Goal: Use online tool/utility: Utilize a website feature to perform a specific function

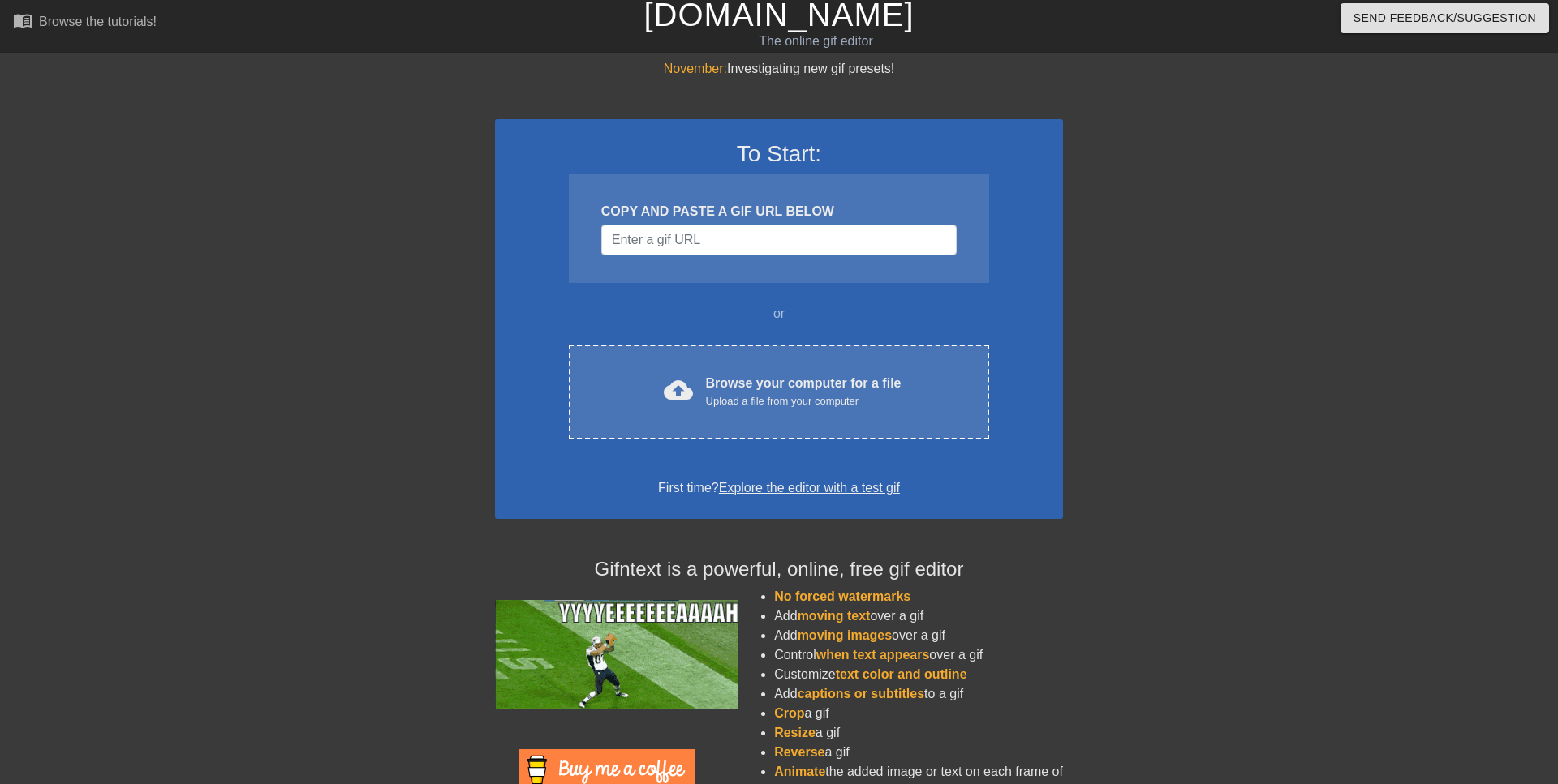
scroll to position [4, 0]
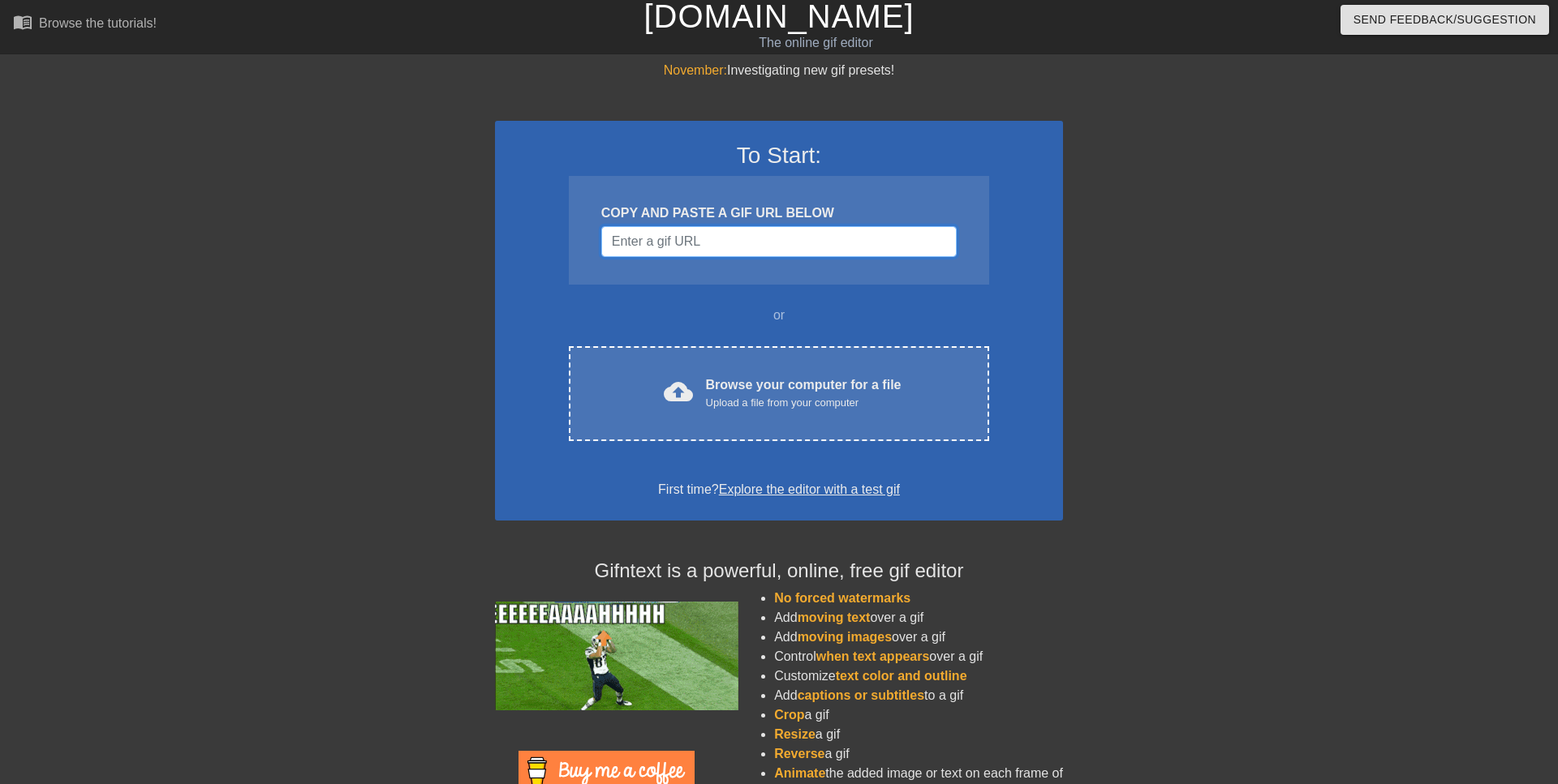
click at [824, 240] on input "Username" at bounding box center [778, 242] width 355 height 31
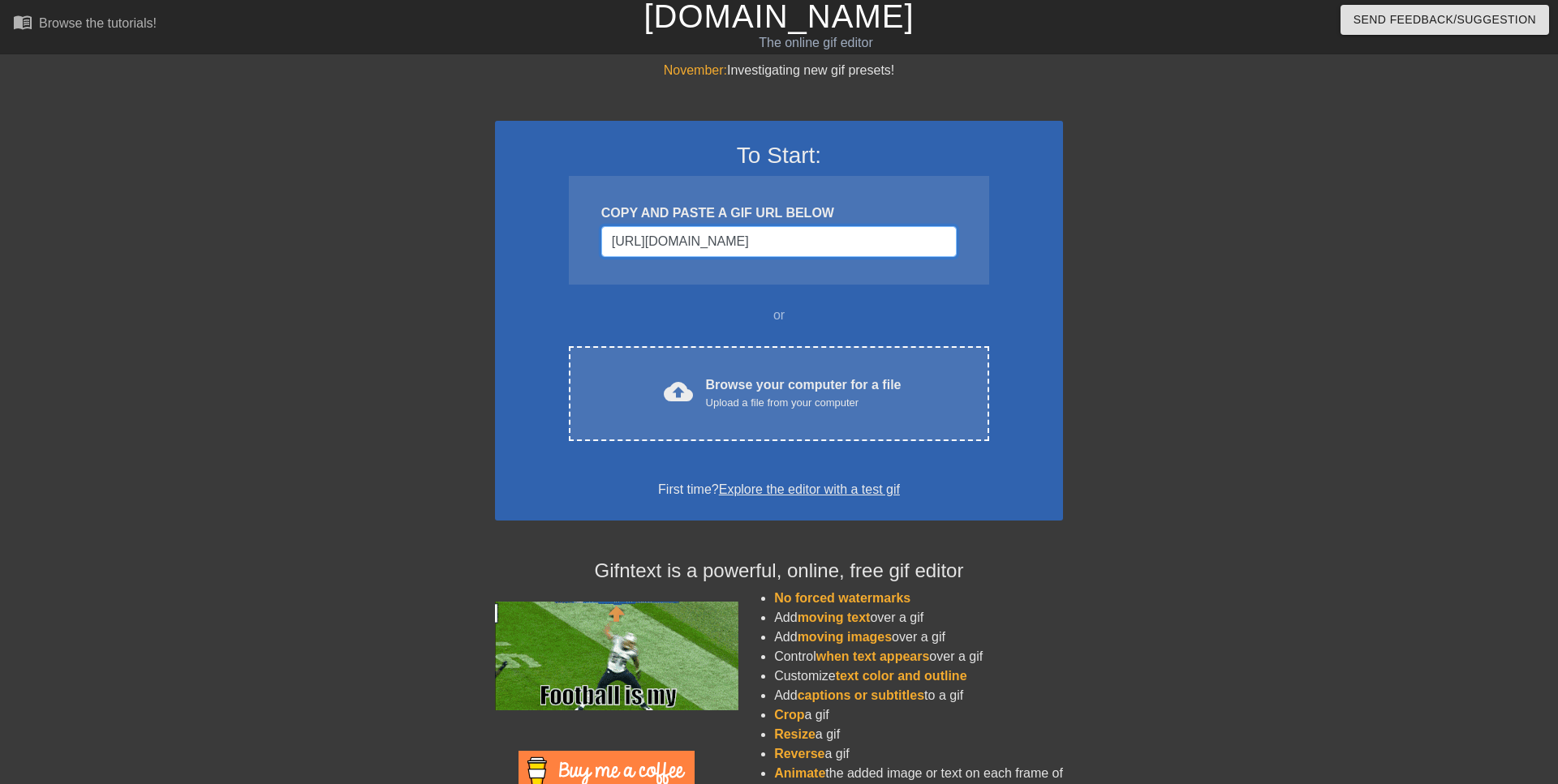
scroll to position [0, 0]
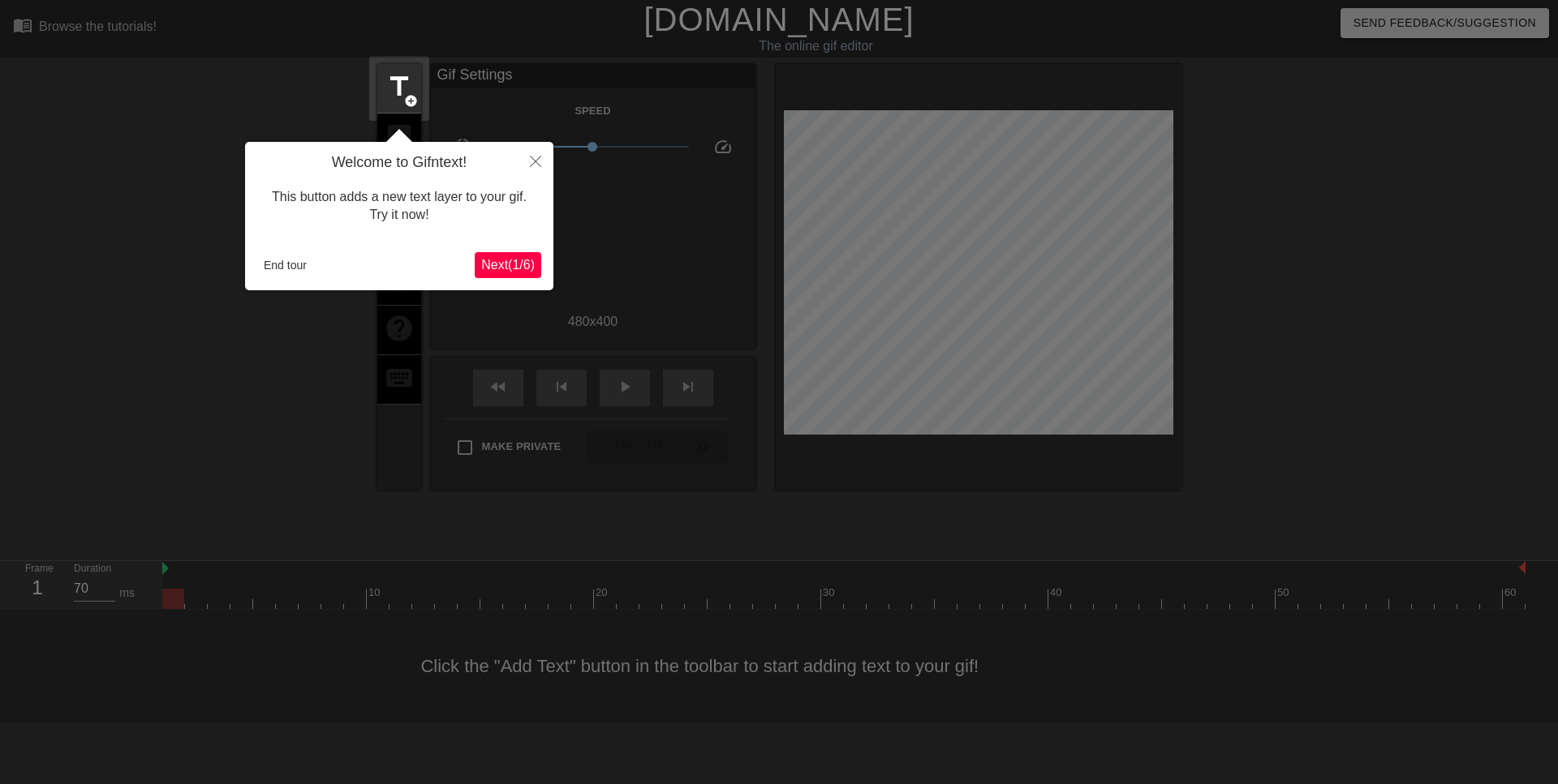
click at [504, 258] on span "Next ( 1 / 6 )" at bounding box center [507, 265] width 53 height 14
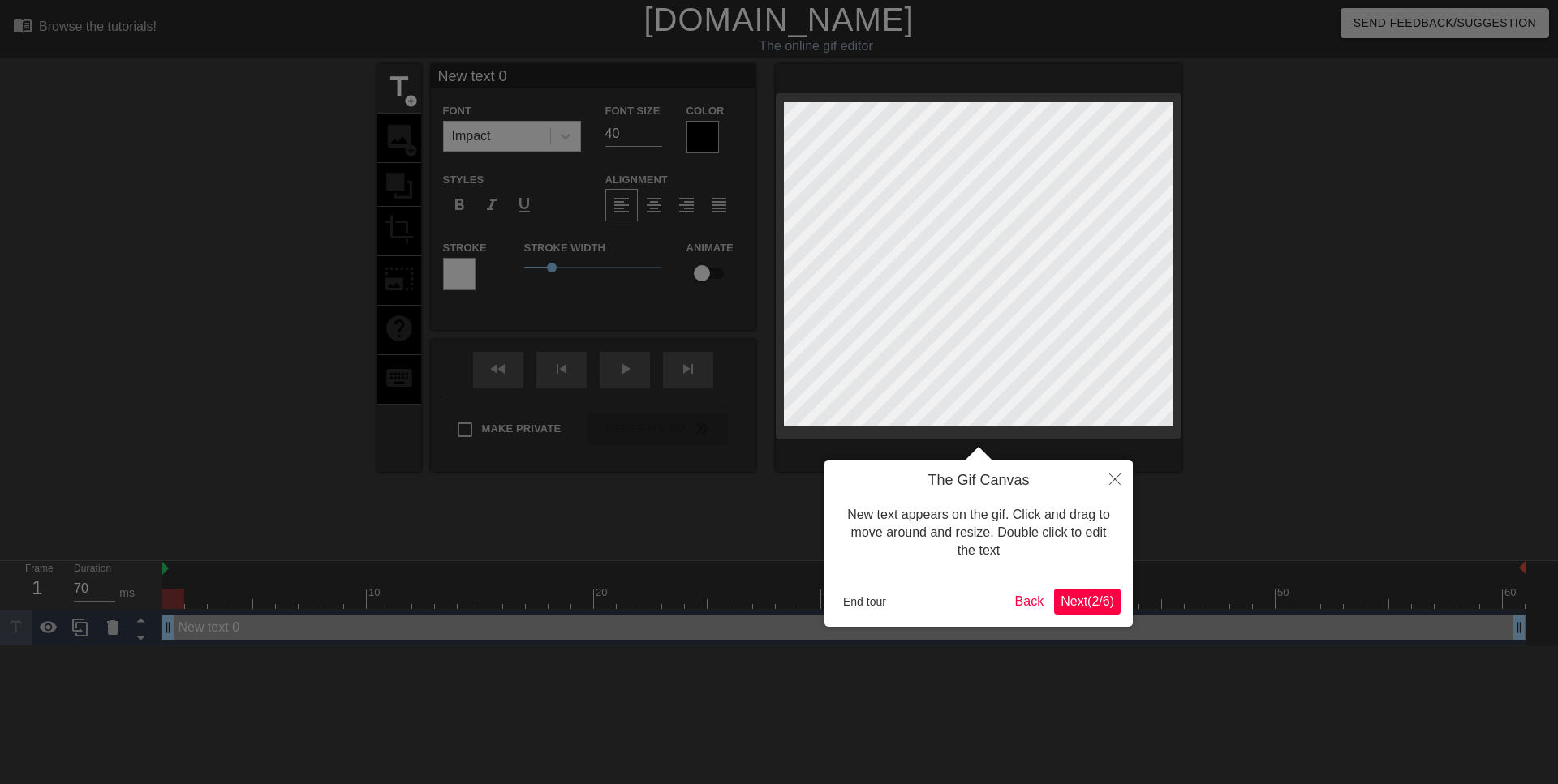
click at [1064, 593] on button "Next ( 2 / 6 )" at bounding box center [1087, 602] width 67 height 26
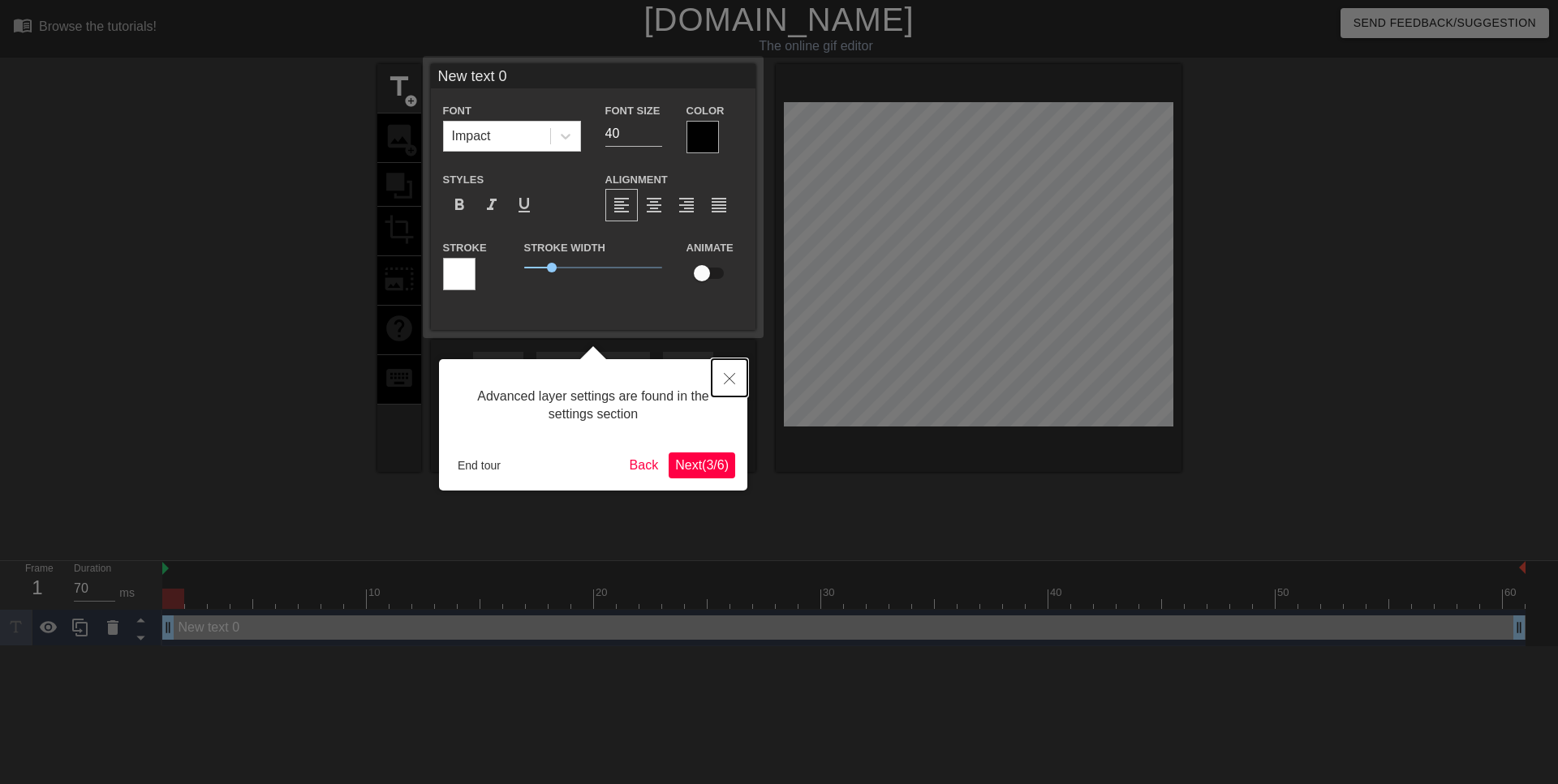
click at [730, 375] on icon "Close" at bounding box center [729, 378] width 12 height 12
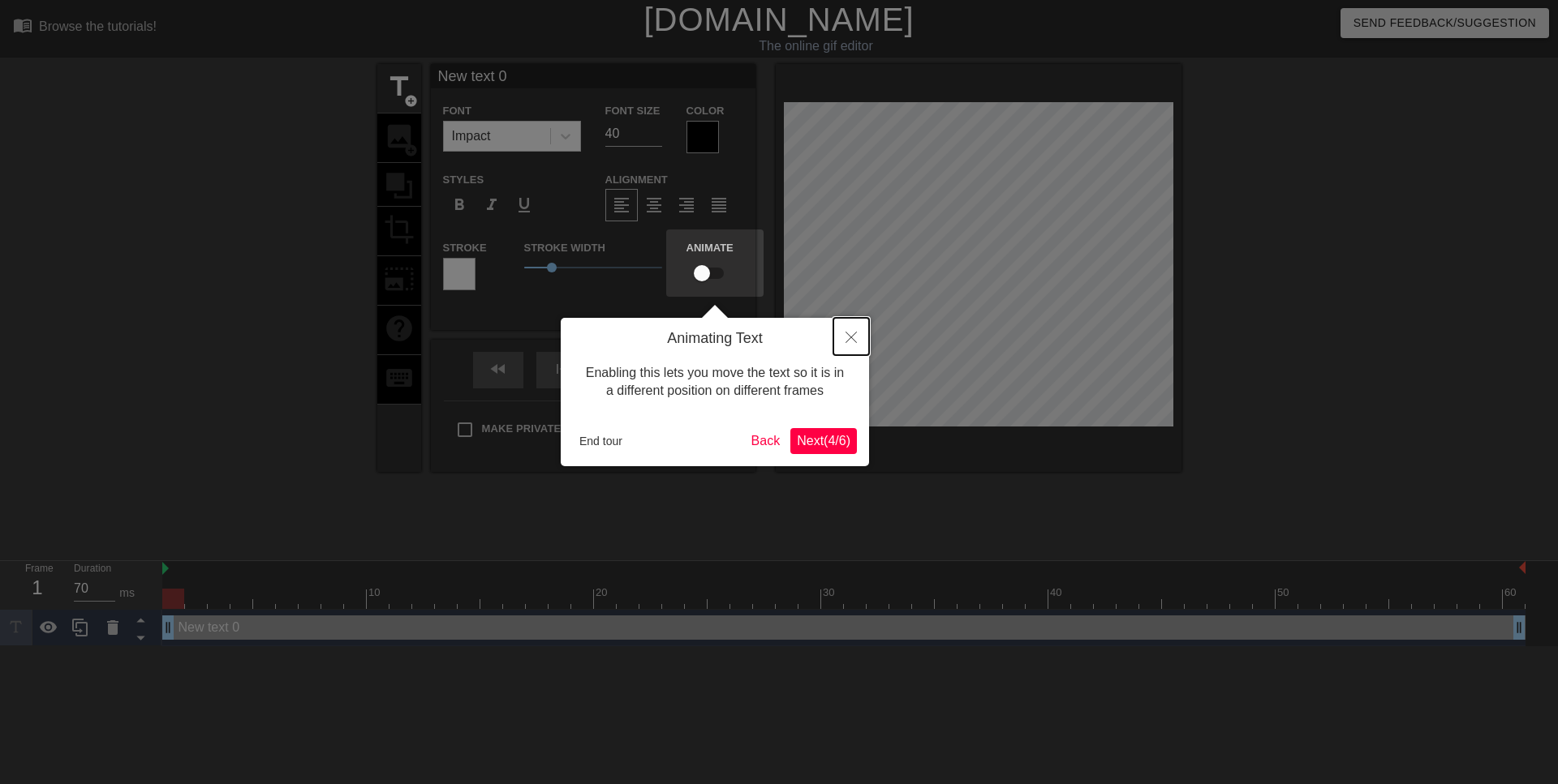
click at [848, 338] on icon "Close" at bounding box center [851, 337] width 12 height 12
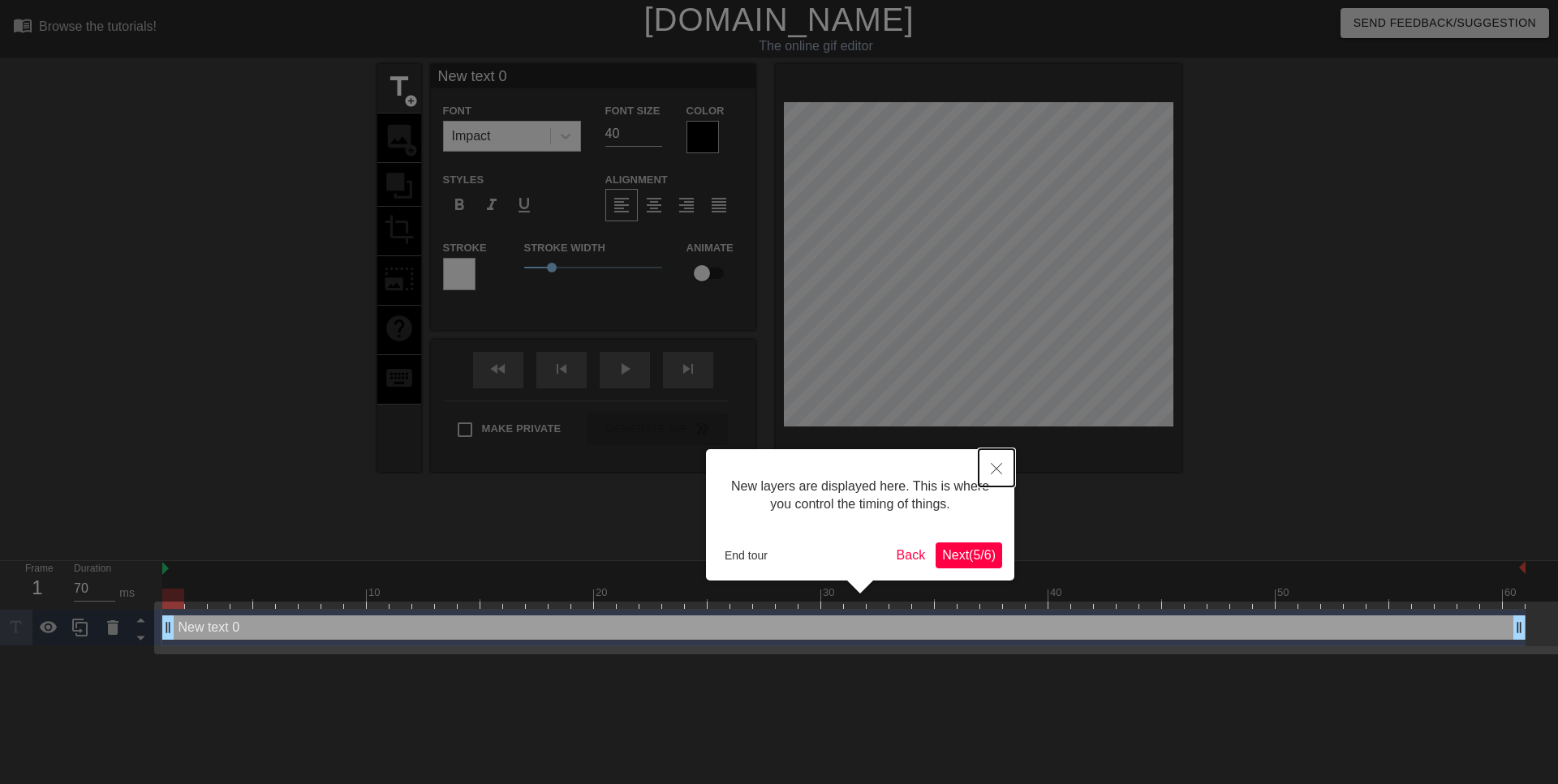
click at [988, 464] on button "Close" at bounding box center [997, 467] width 36 height 37
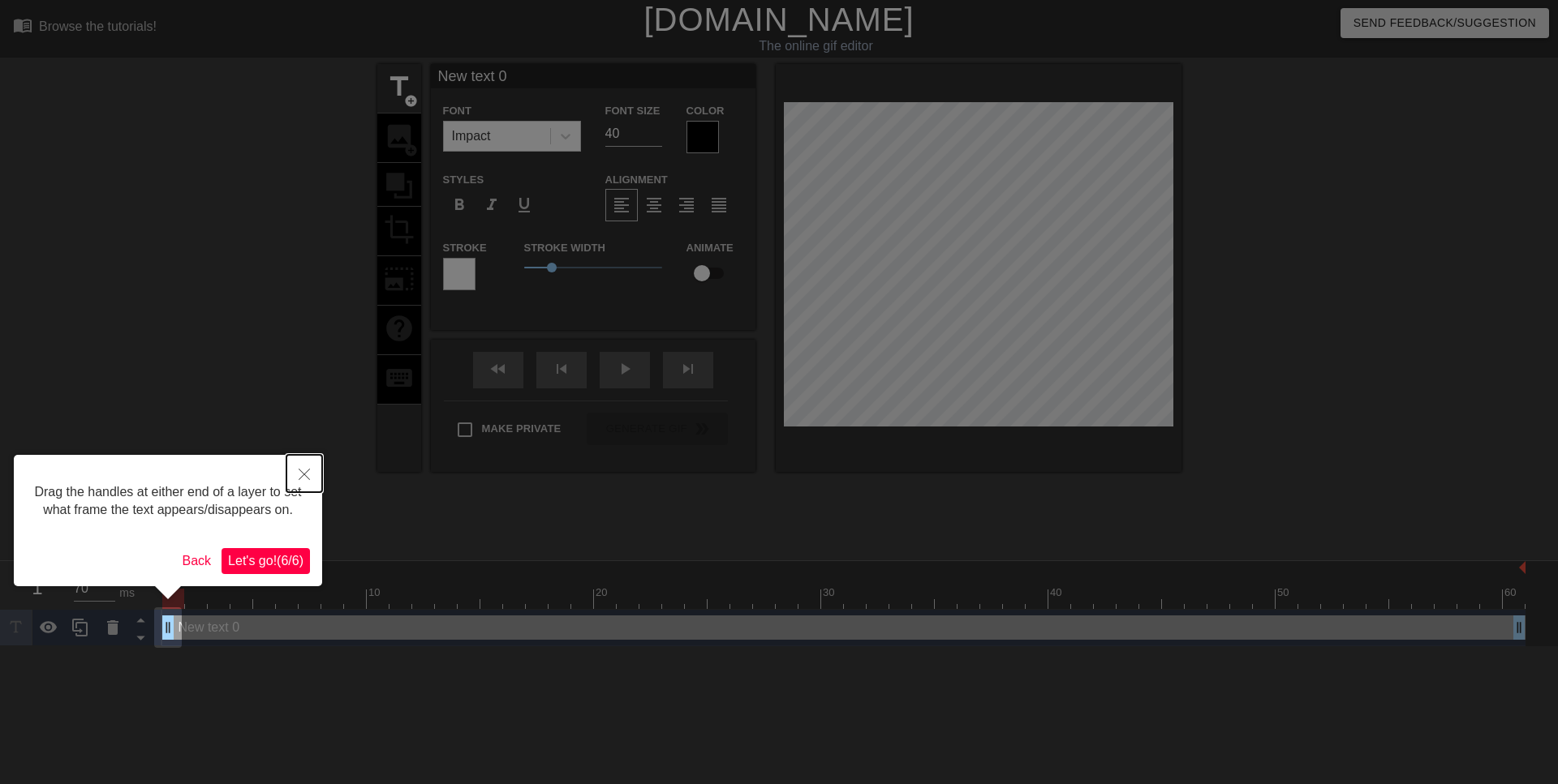
click at [311, 469] on button "Close" at bounding box center [305, 473] width 36 height 37
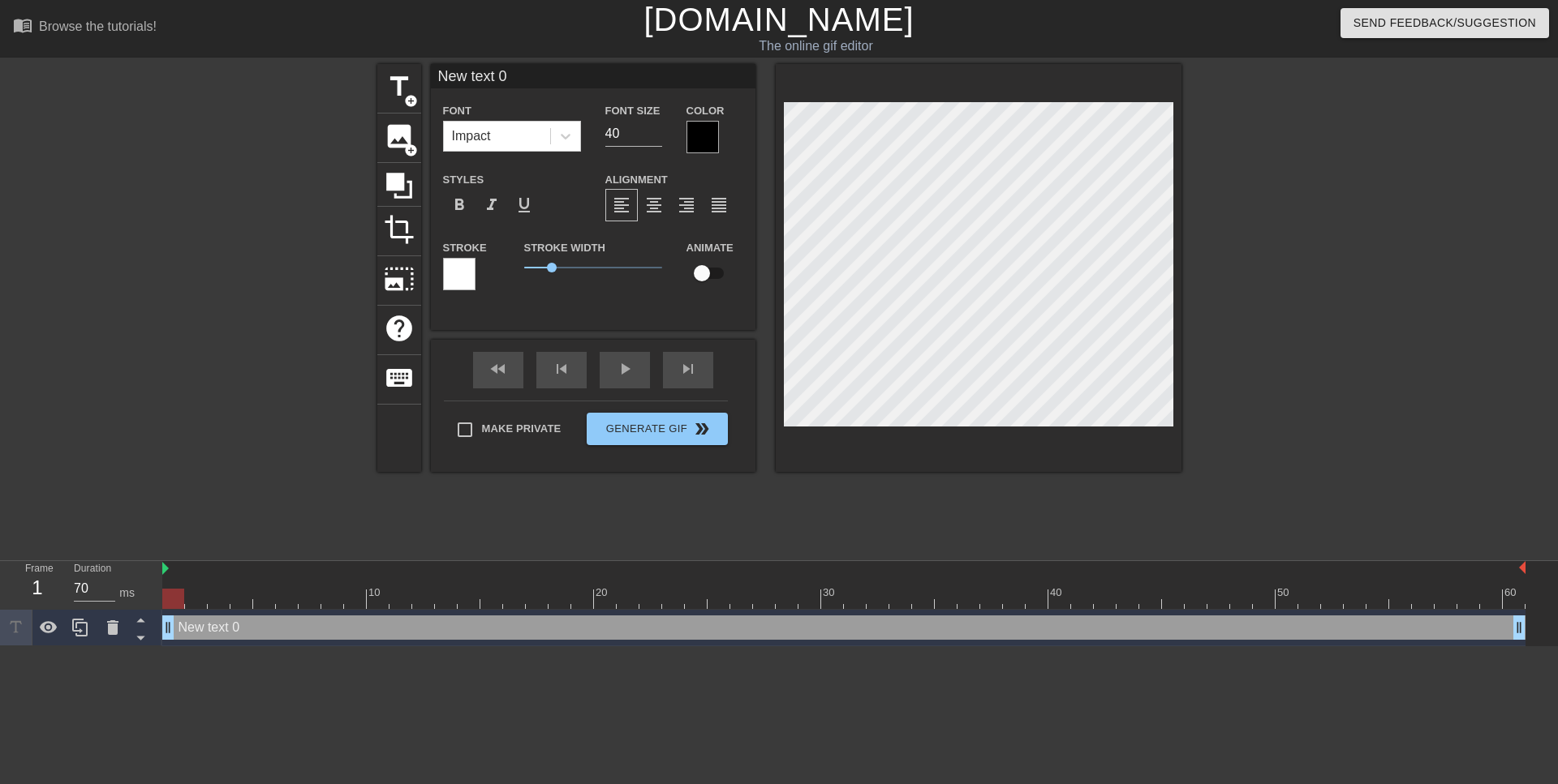
click at [509, 79] on input "New text 0" at bounding box center [593, 76] width 324 height 24
drag, startPoint x: 521, startPoint y: 78, endPoint x: 352, endPoint y: 79, distance: 169.0
click at [431, 79] on input "New text 0" at bounding box center [593, 76] width 324 height 24
click at [528, 68] on input "New text 0" at bounding box center [593, 76] width 324 height 24
drag, startPoint x: 530, startPoint y: 74, endPoint x: 410, endPoint y: 57, distance: 121.2
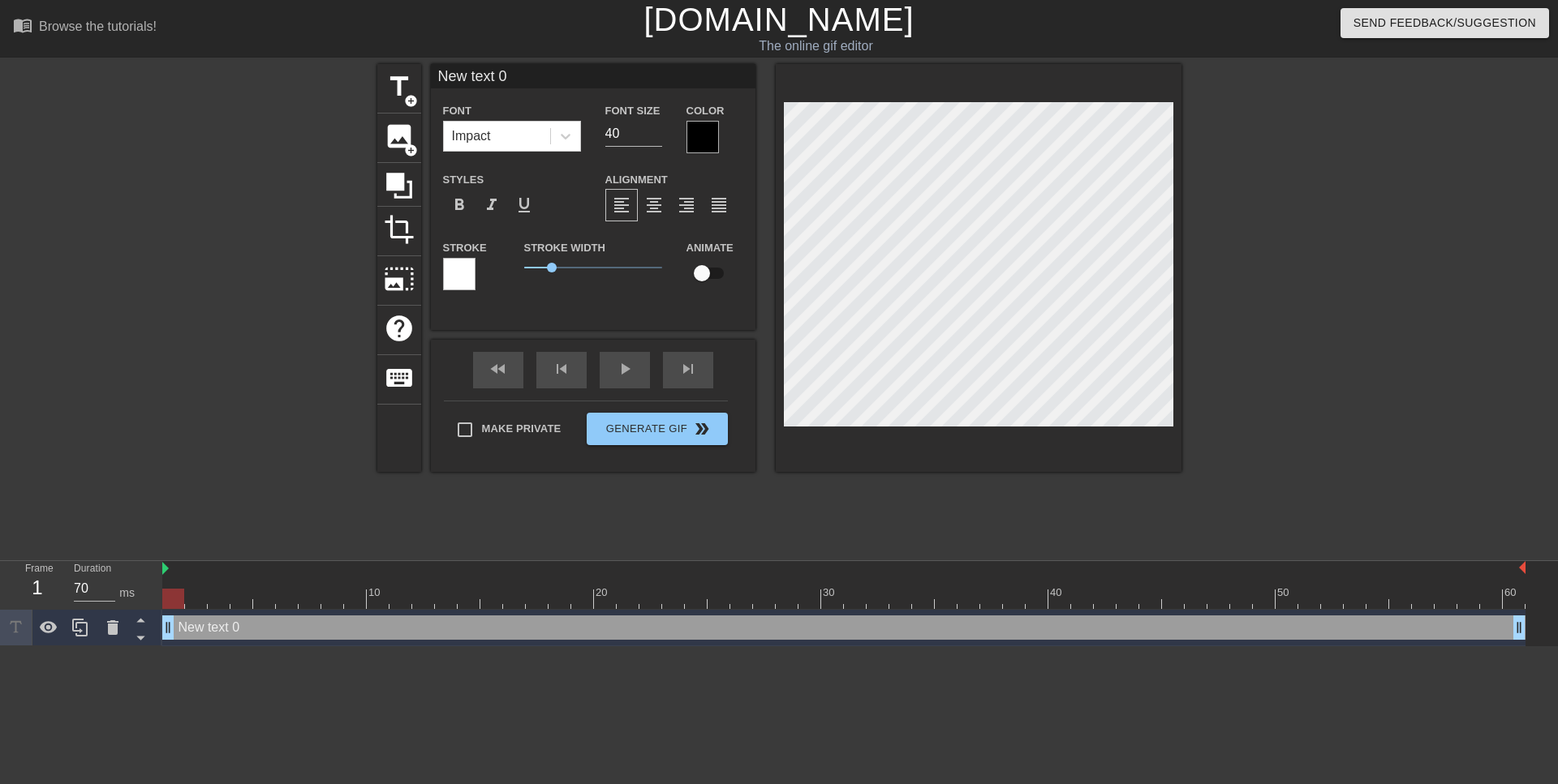
click at [431, 64] on input "New text 0" at bounding box center [593, 76] width 324 height 24
click at [621, 76] on input "Cam [PERSON_NAME] everytime he touches the football" at bounding box center [593, 76] width 324 height 24
type input "Cam [PERSON_NAME] everytime he touches the football"
click at [622, 76] on input "Cam [PERSON_NAME] everytime he touches the football" at bounding box center [593, 76] width 324 height 24
click at [619, 76] on input "Cam [PERSON_NAME] everytime he touches the football" at bounding box center [593, 76] width 324 height 24
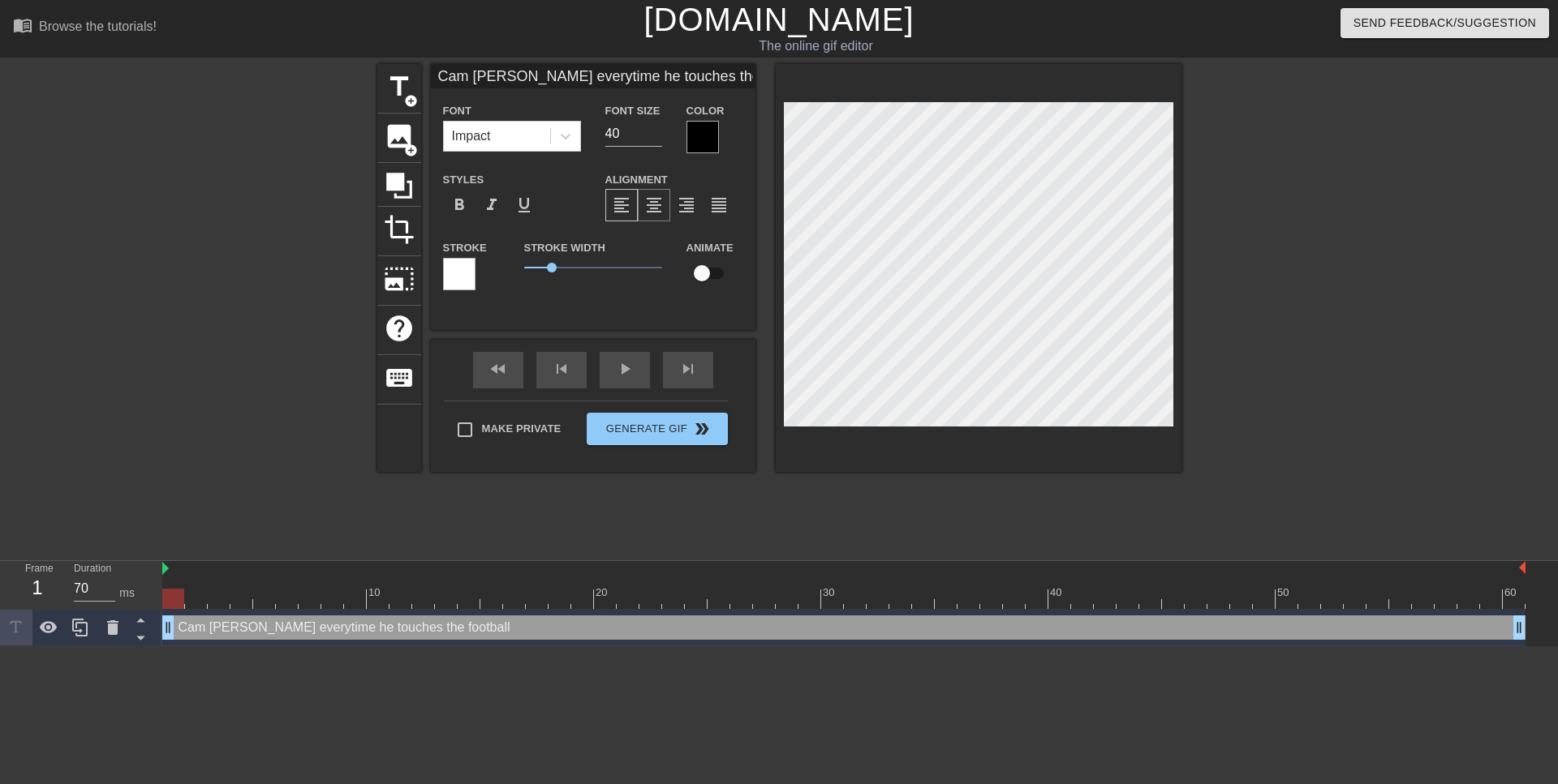
click at [651, 207] on span "format_align_center" at bounding box center [654, 205] width 20 height 20
click at [709, 142] on div at bounding box center [703, 137] width 33 height 33
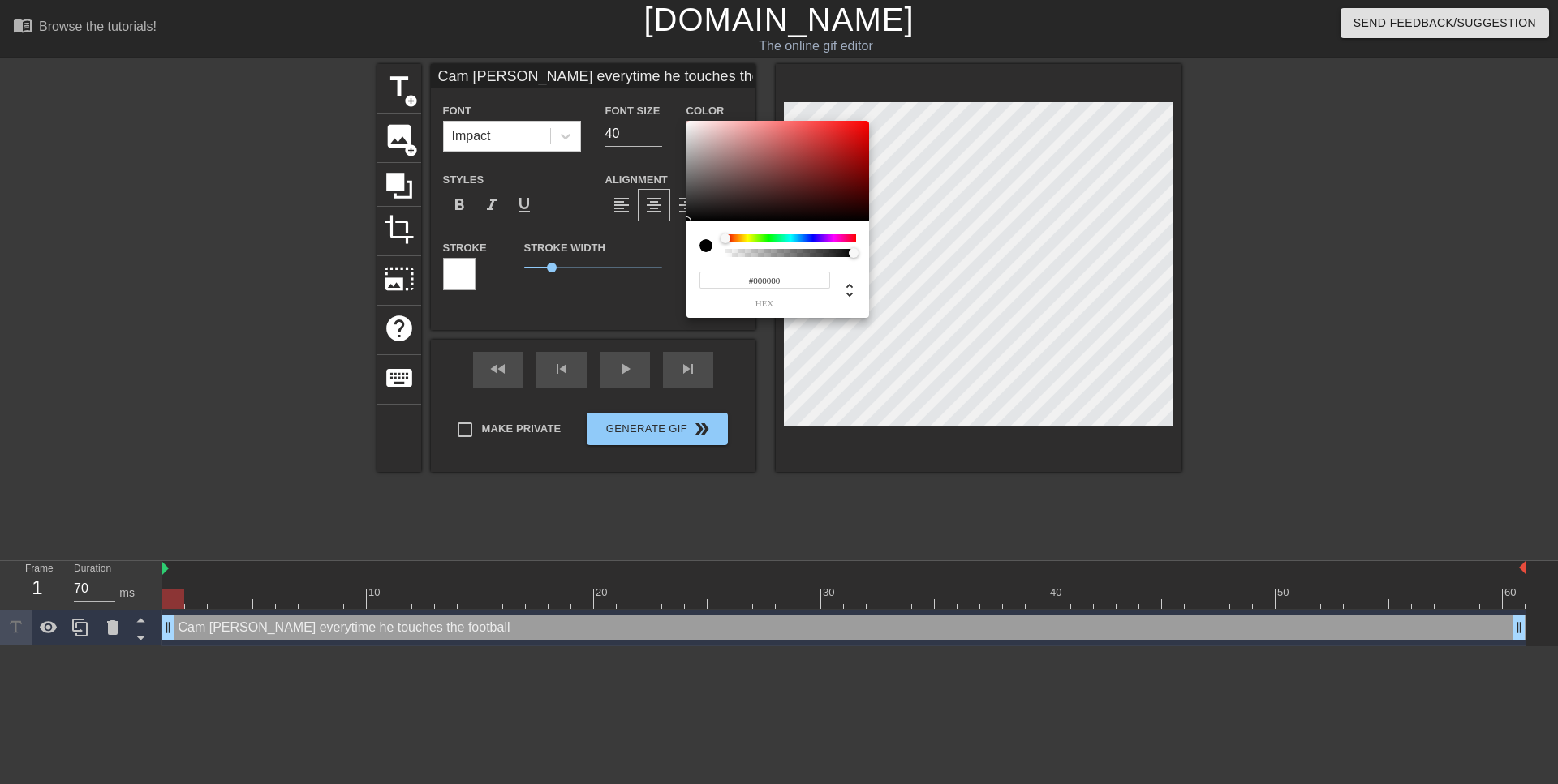
click at [862, 252] on div at bounding box center [859, 254] width 10 height 10
type input "0"
type input "1"
drag, startPoint x: 856, startPoint y: 250, endPoint x: 965, endPoint y: 266, distance: 110.2
click at [869, 266] on div "0 r 0 g 0 b 1 a" at bounding box center [778, 219] width 183 height 197
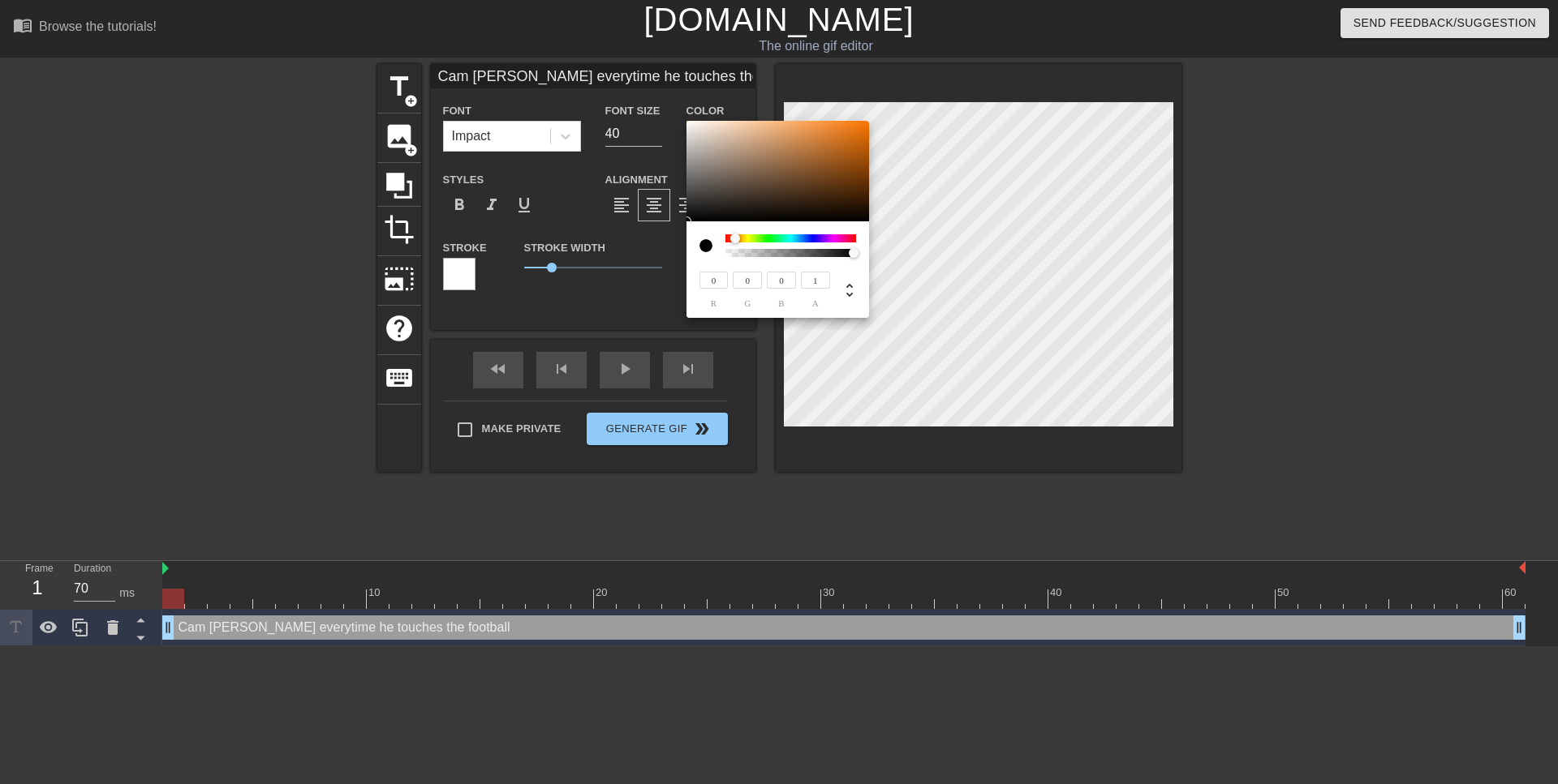
click at [734, 237] on div at bounding box center [735, 238] width 10 height 10
type input "215"
type input "205"
type input "199"
type input "228"
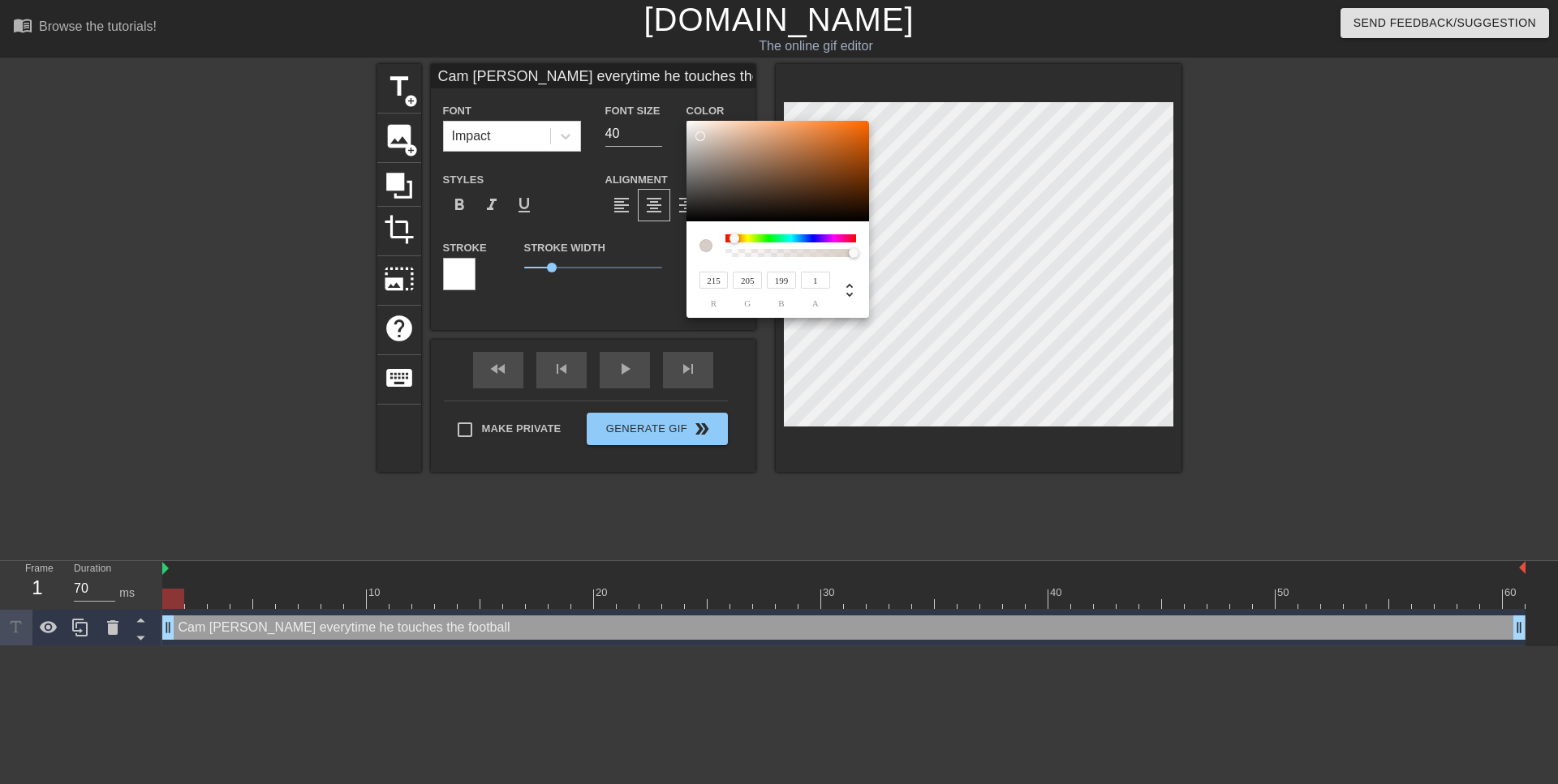
type input "219"
type input "214"
type input "234"
type input "226"
type input "222"
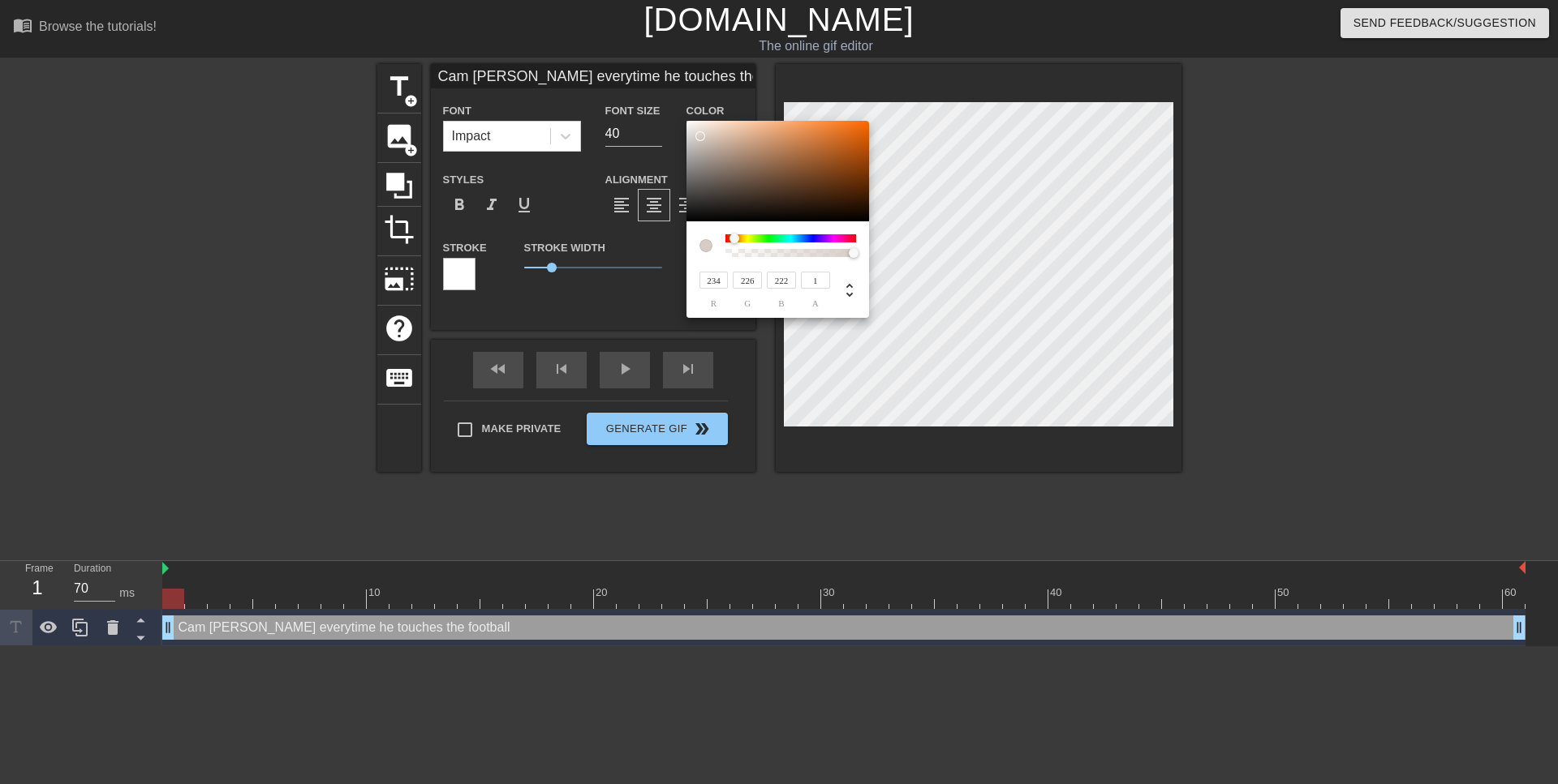
type input "246"
type input "241"
type input "239"
type input "254"
type input "252"
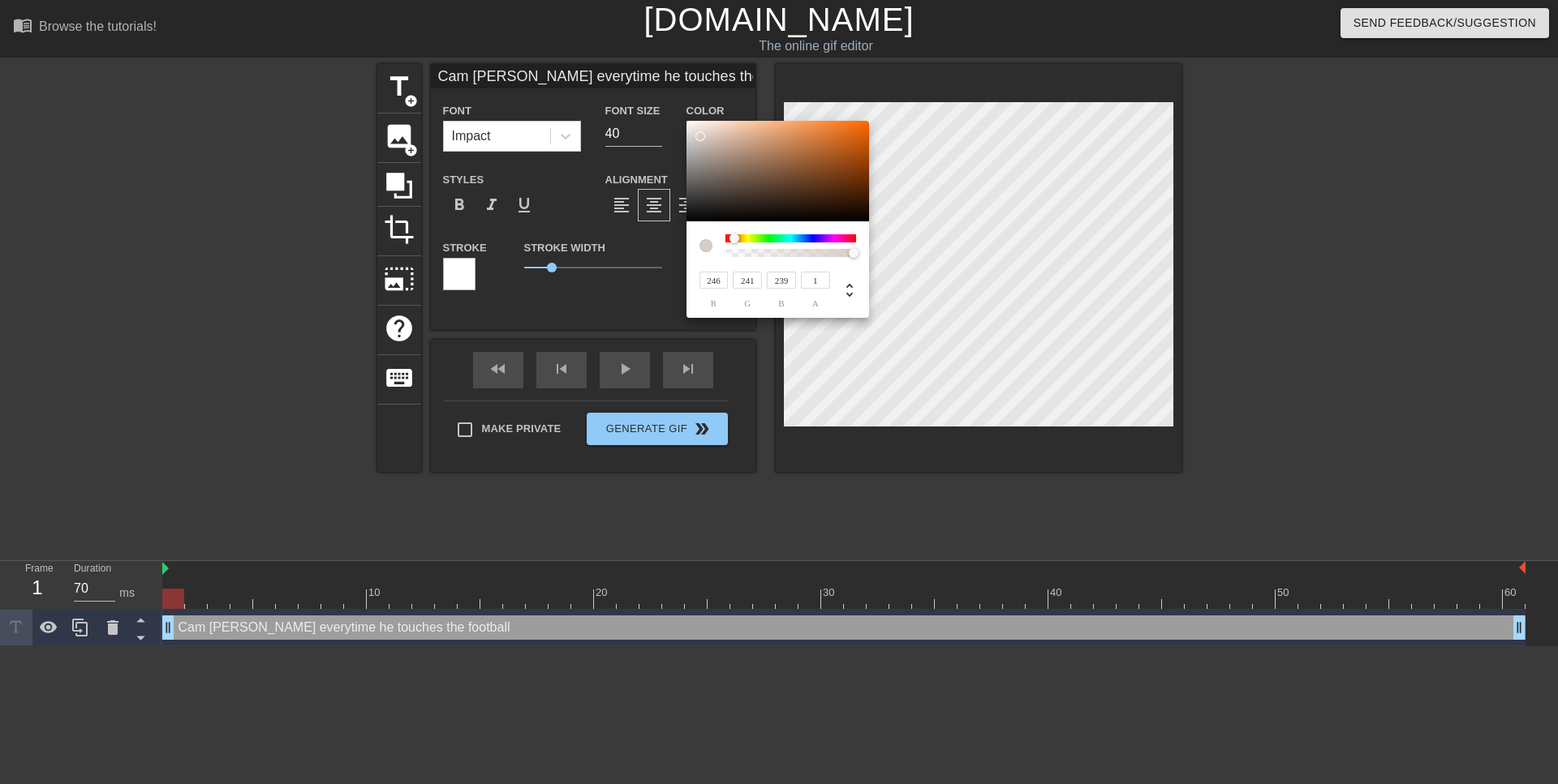
type input "252"
type input "255"
drag, startPoint x: 701, startPoint y: 136, endPoint x: 682, endPoint y: 115, distance: 28.3
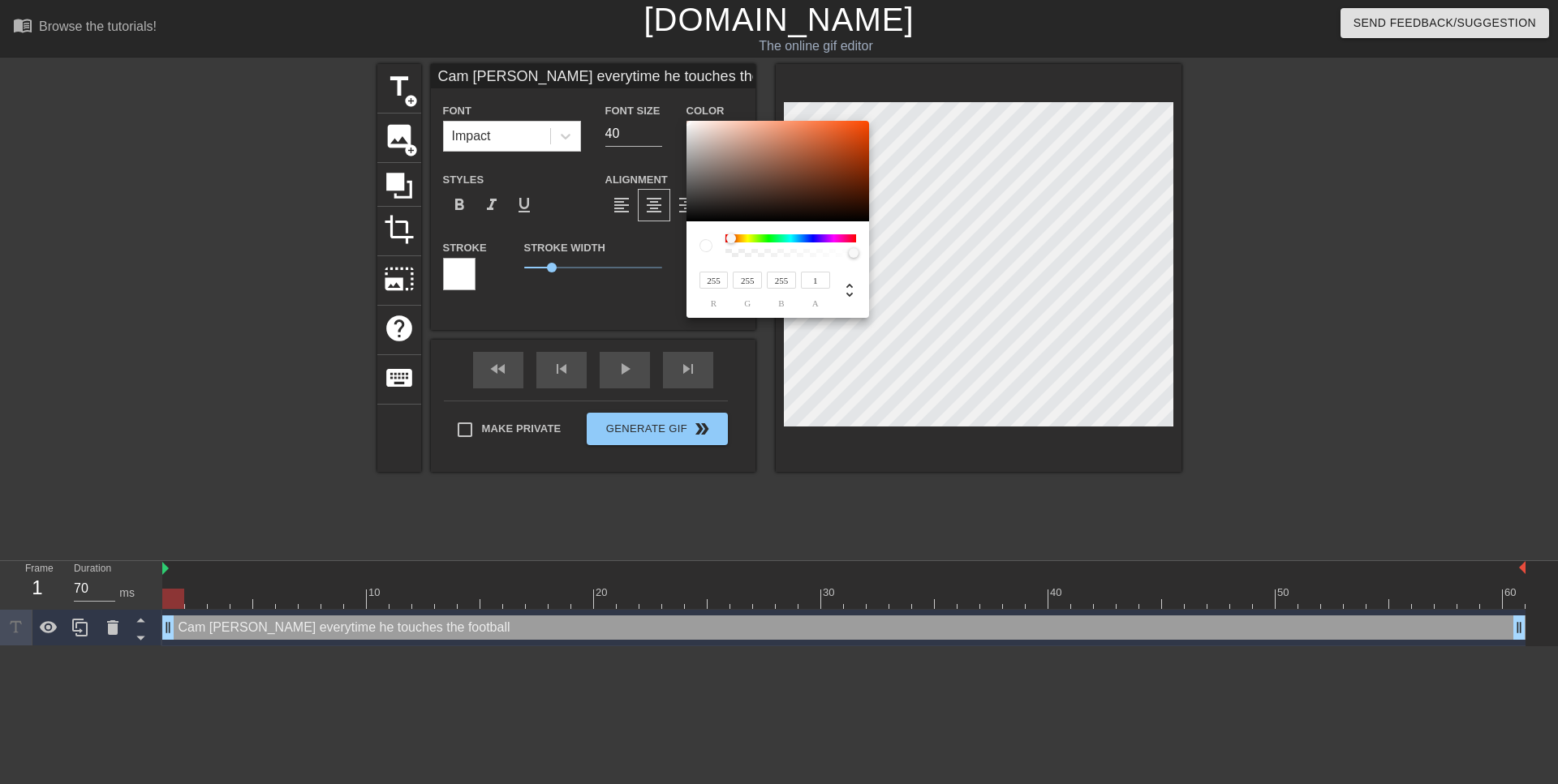
click at [687, 121] on div at bounding box center [778, 171] width 183 height 100
type input "240"
type input "231"
type input "228"
type input "234"
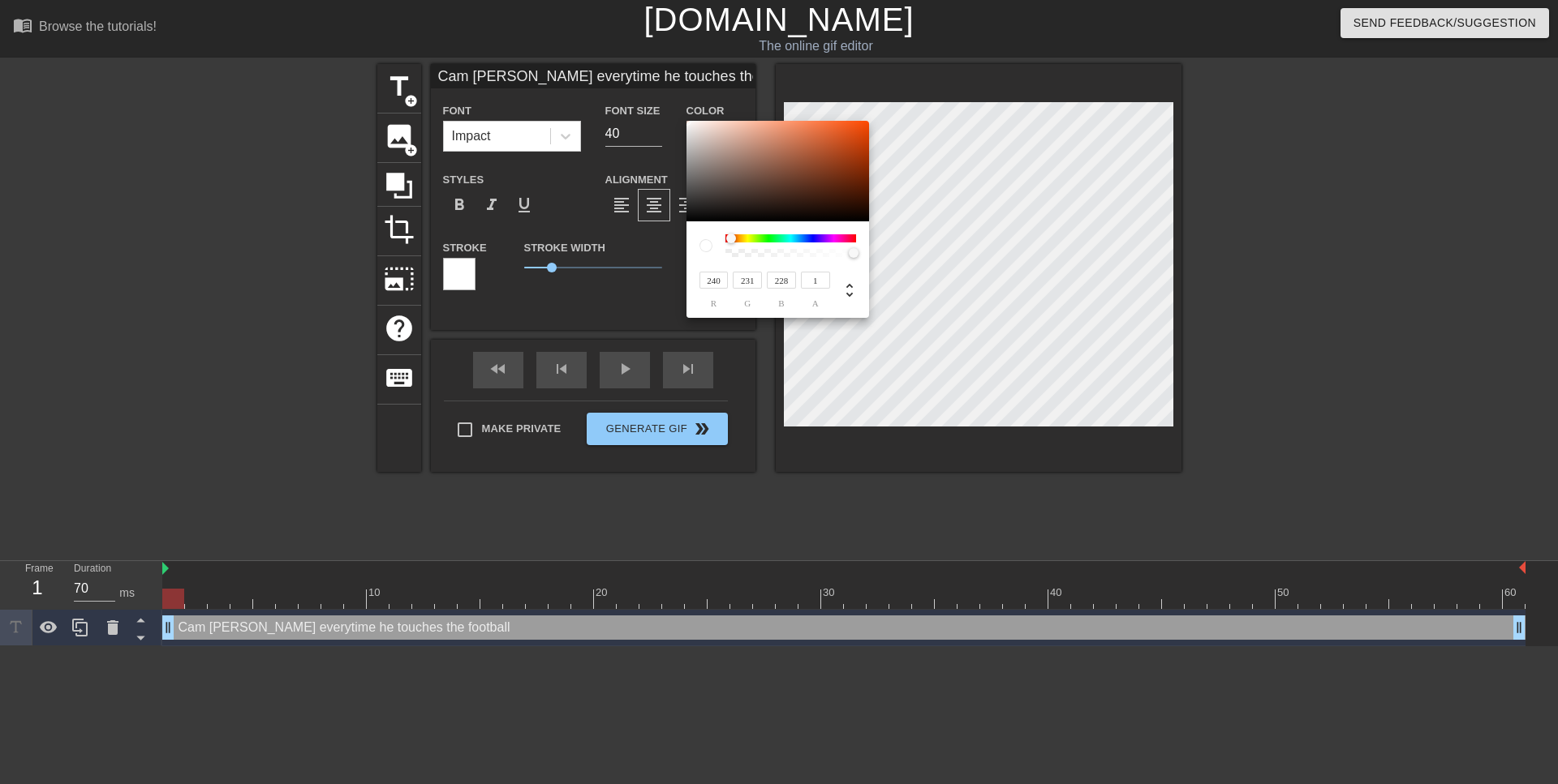
type input "225"
type input "222"
type input "172"
type input "167"
type input "166"
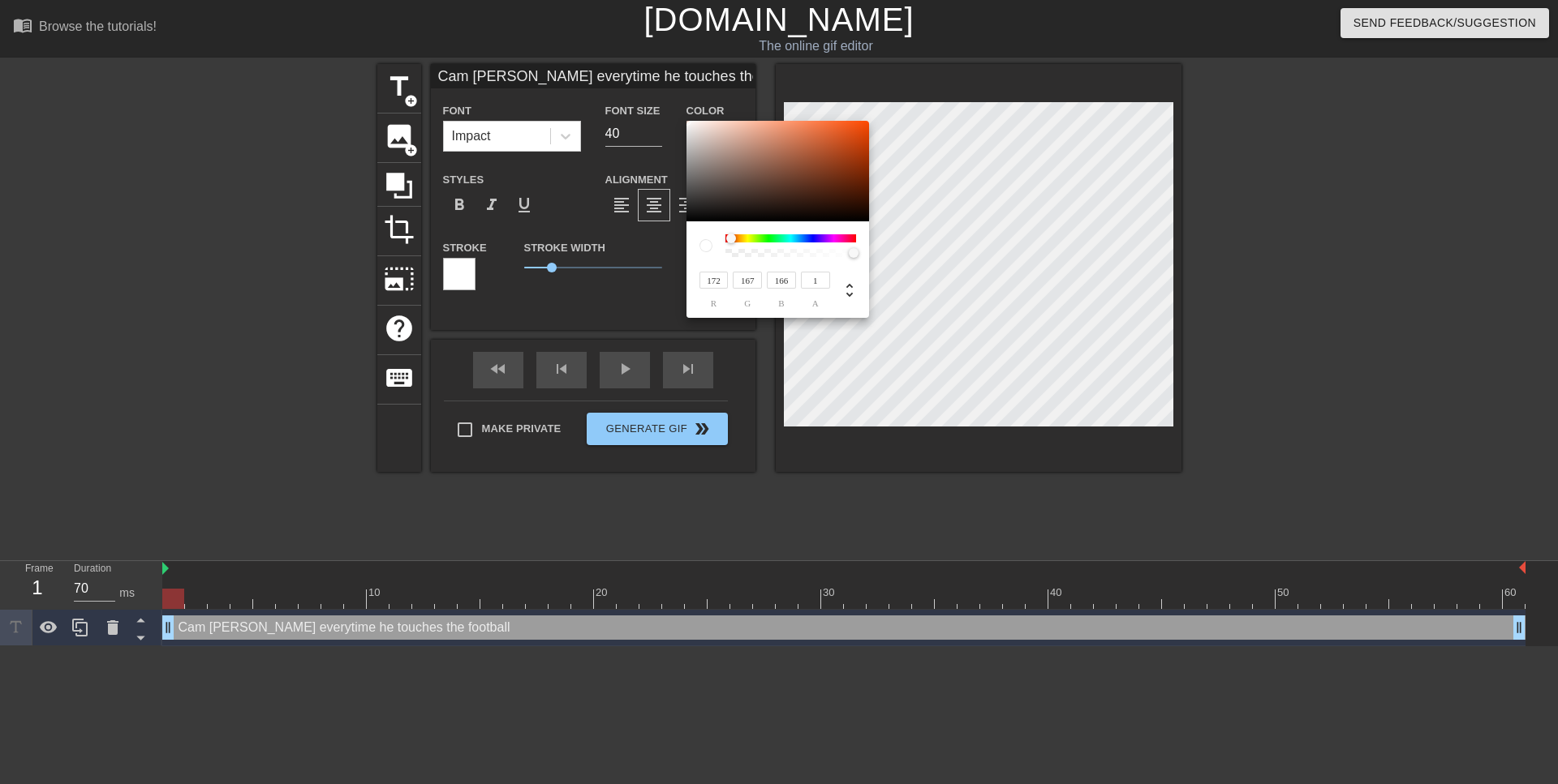
type input "59"
type input "48"
type input "46"
type input "3"
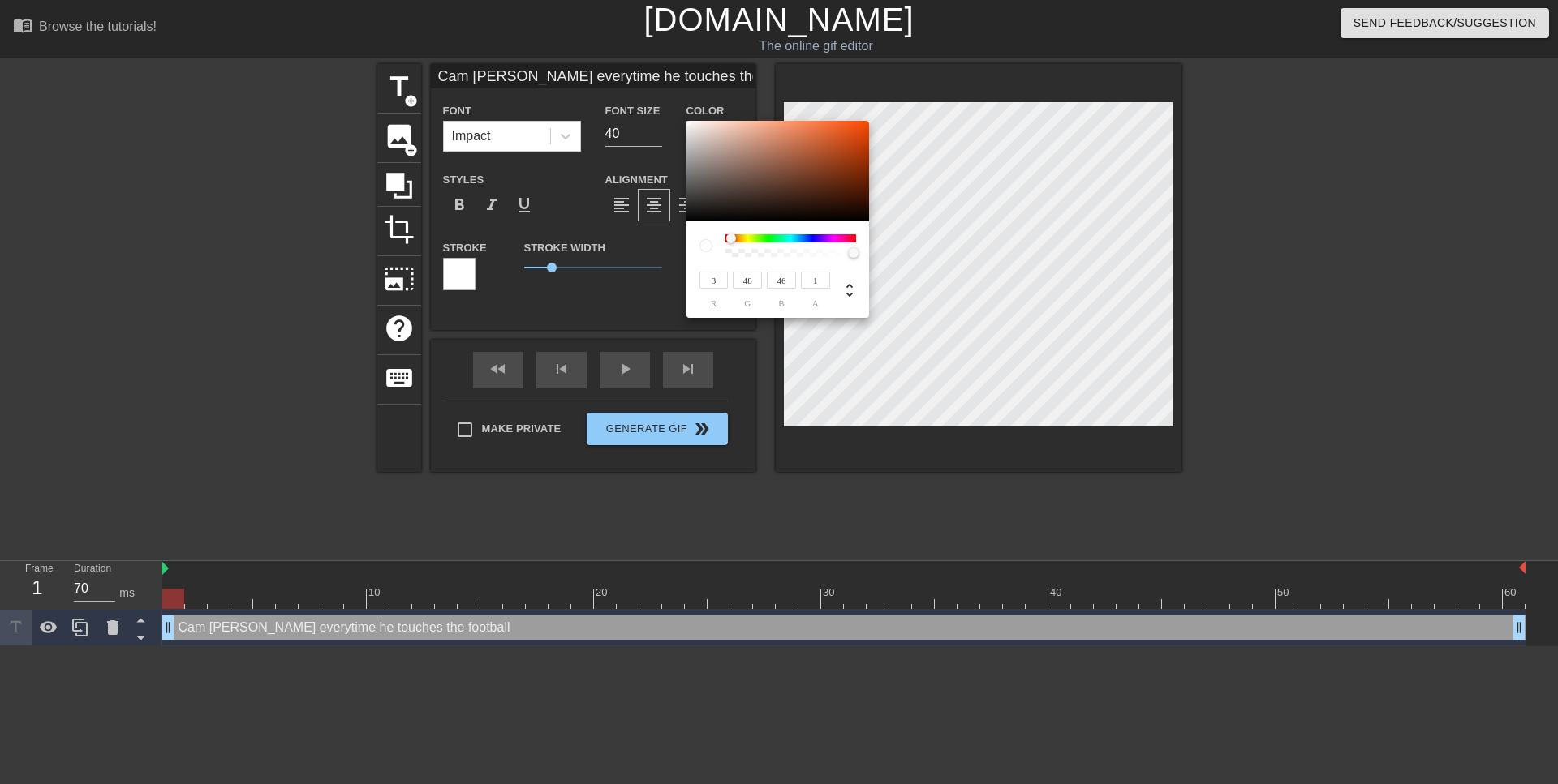
type input "3"
type input "0"
drag, startPoint x: 695, startPoint y: 126, endPoint x: 681, endPoint y: 233, distance: 107.9
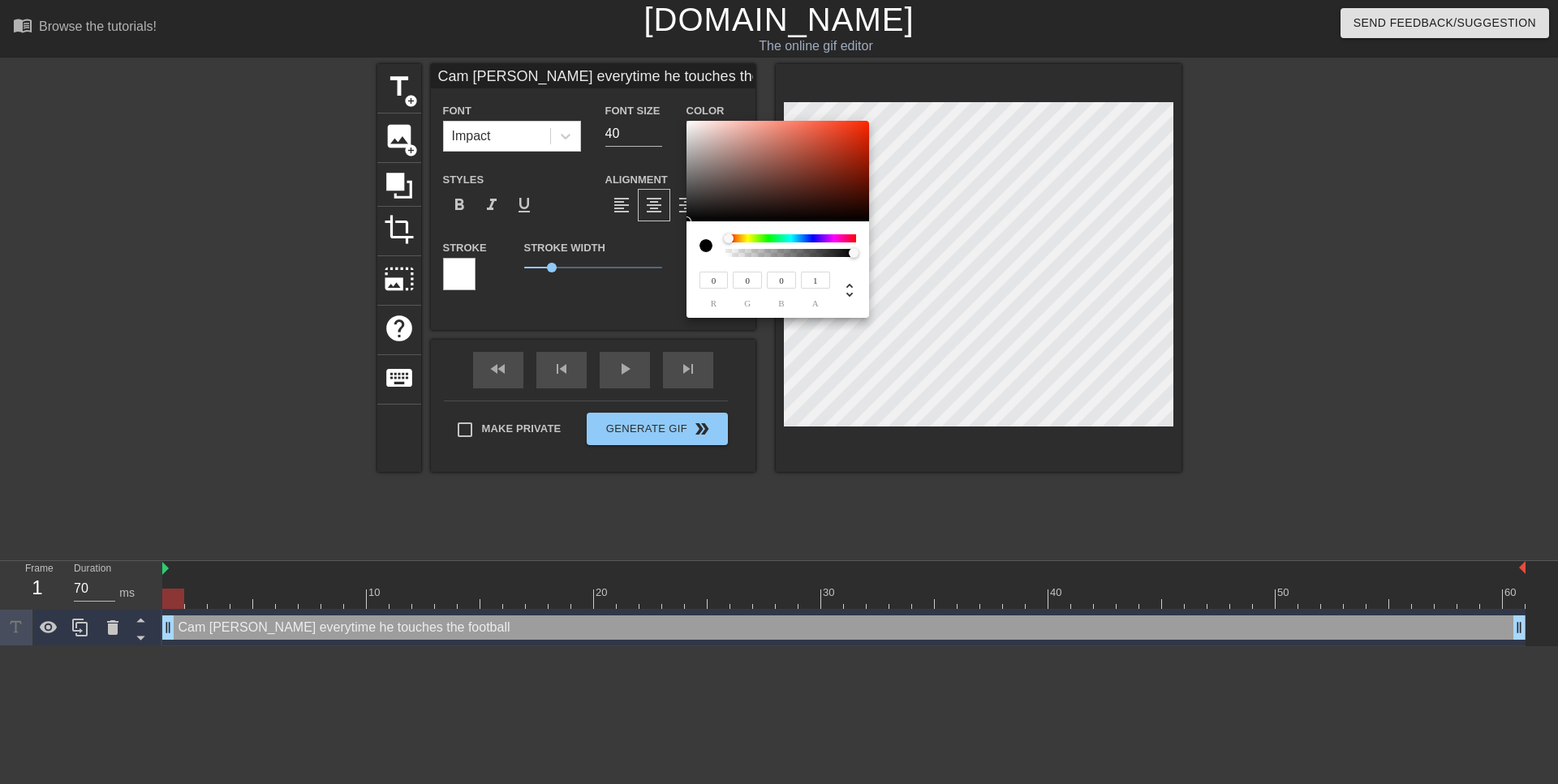
click at [687, 221] on div at bounding box center [778, 171] width 183 height 100
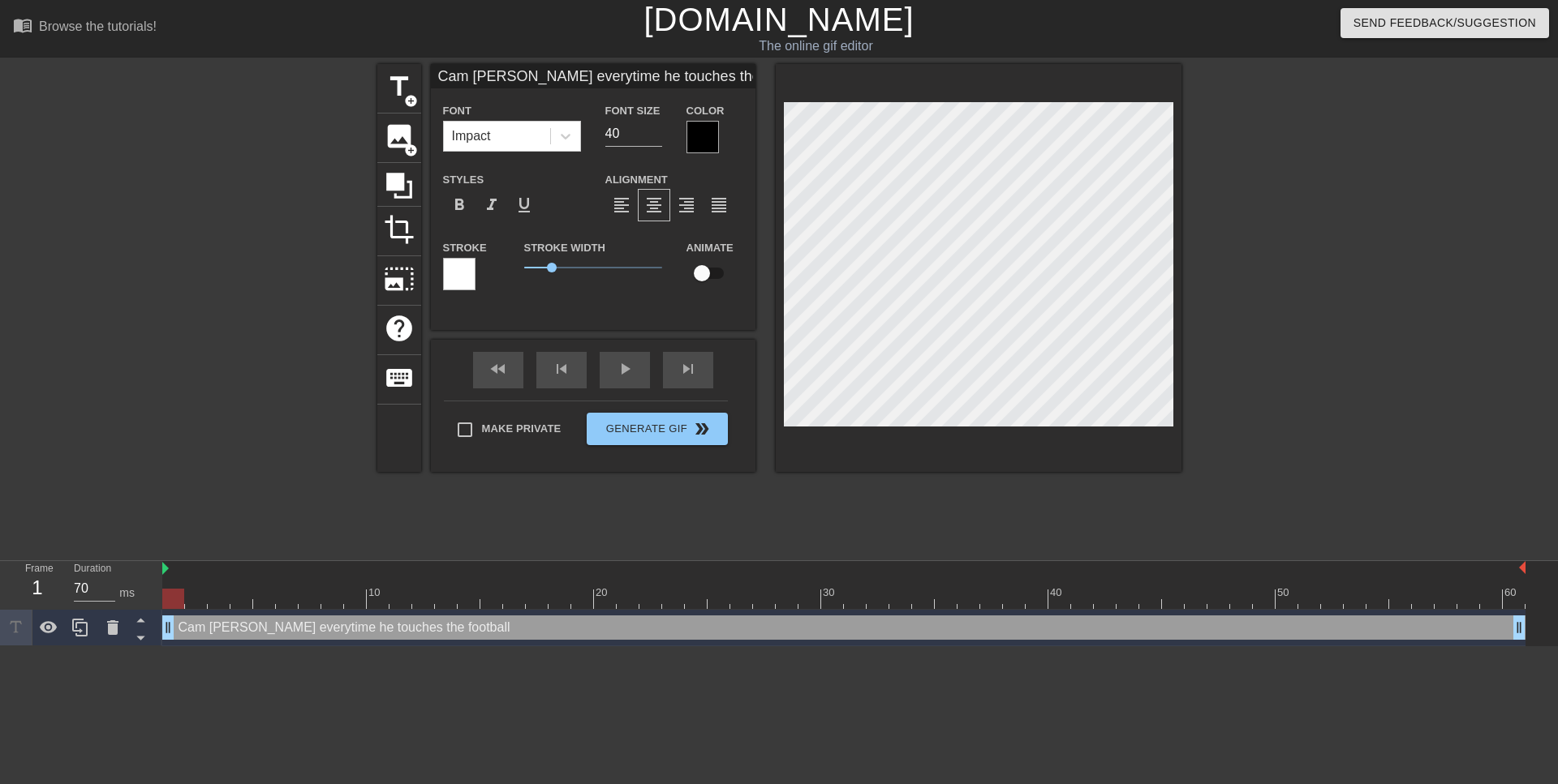
drag, startPoint x: 622, startPoint y: 77, endPoint x: 798, endPoint y: 89, distance: 176.4
click at [756, 89] on input "Cam [PERSON_NAME] everytime he touches the football" at bounding box center [593, 76] width 324 height 24
click at [404, 91] on span "title" at bounding box center [399, 87] width 31 height 31
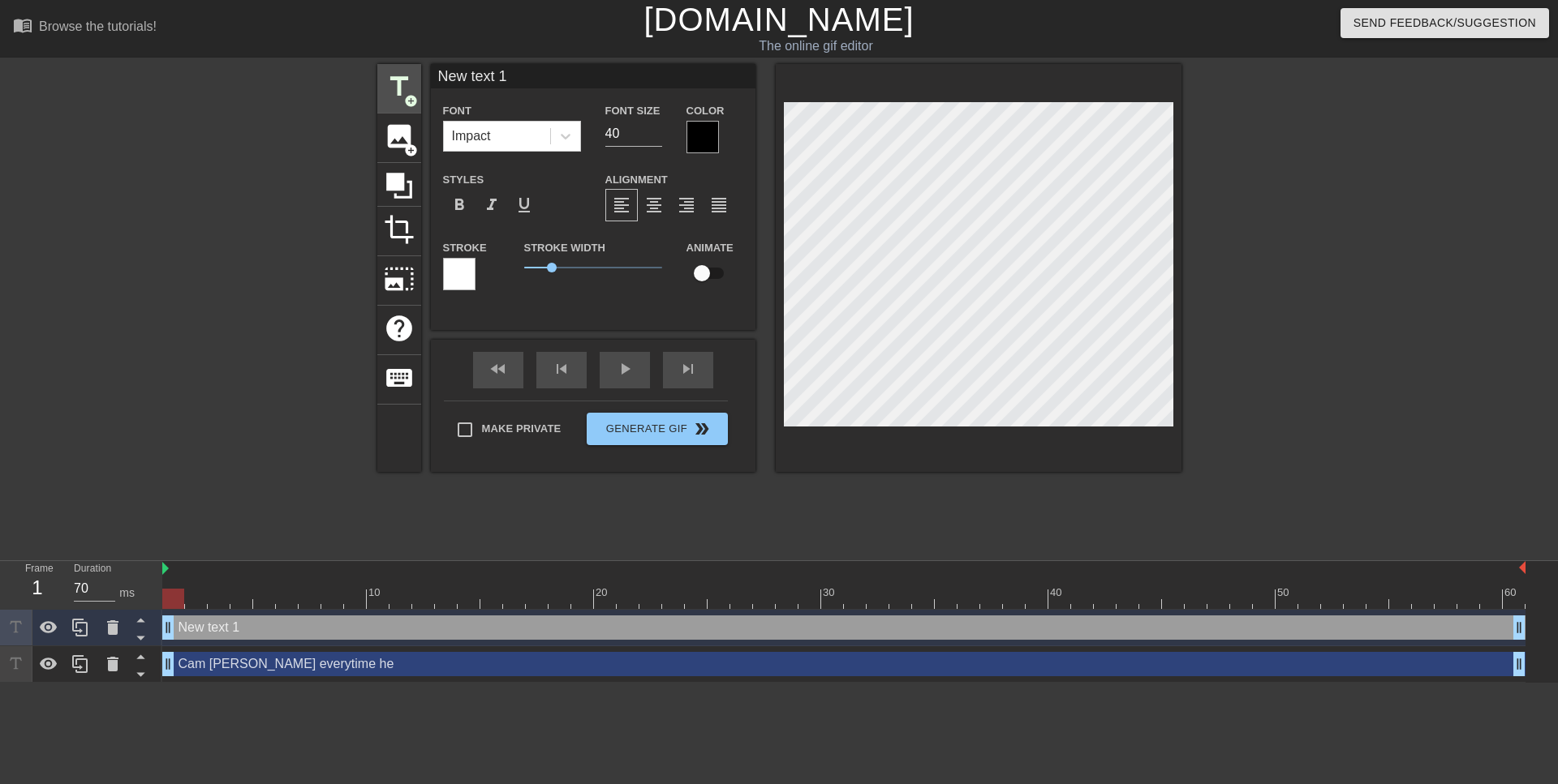
drag, startPoint x: 576, startPoint y: 76, endPoint x: 405, endPoint y: 68, distance: 171.2
click at [431, 69] on input "New text 1" at bounding box center [593, 76] width 324 height 24
type input "touches the football"
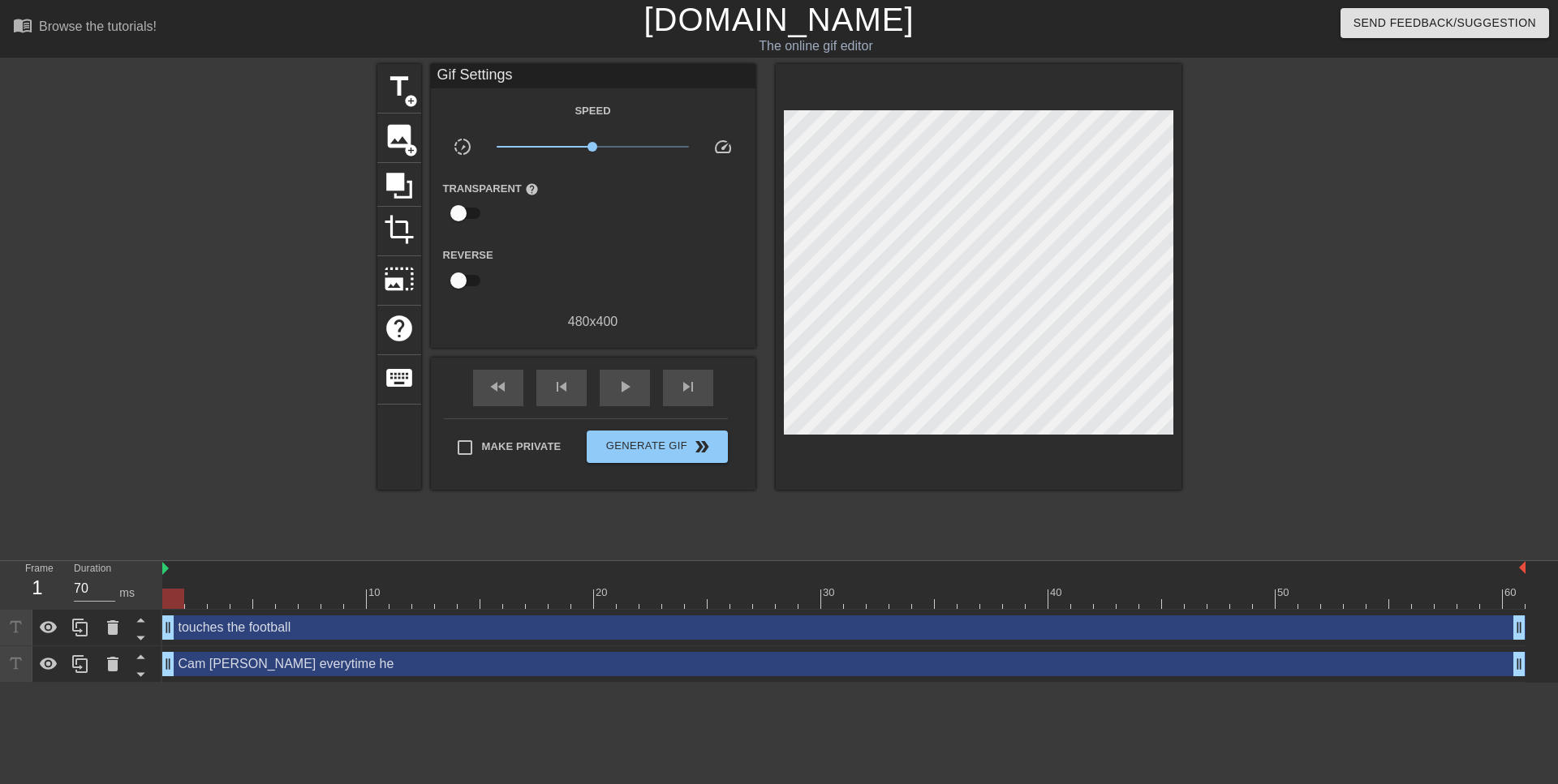
click at [163, 572] on div at bounding box center [844, 569] width 1363 height 16
click at [627, 390] on span "play_arrow" at bounding box center [625, 387] width 20 height 20
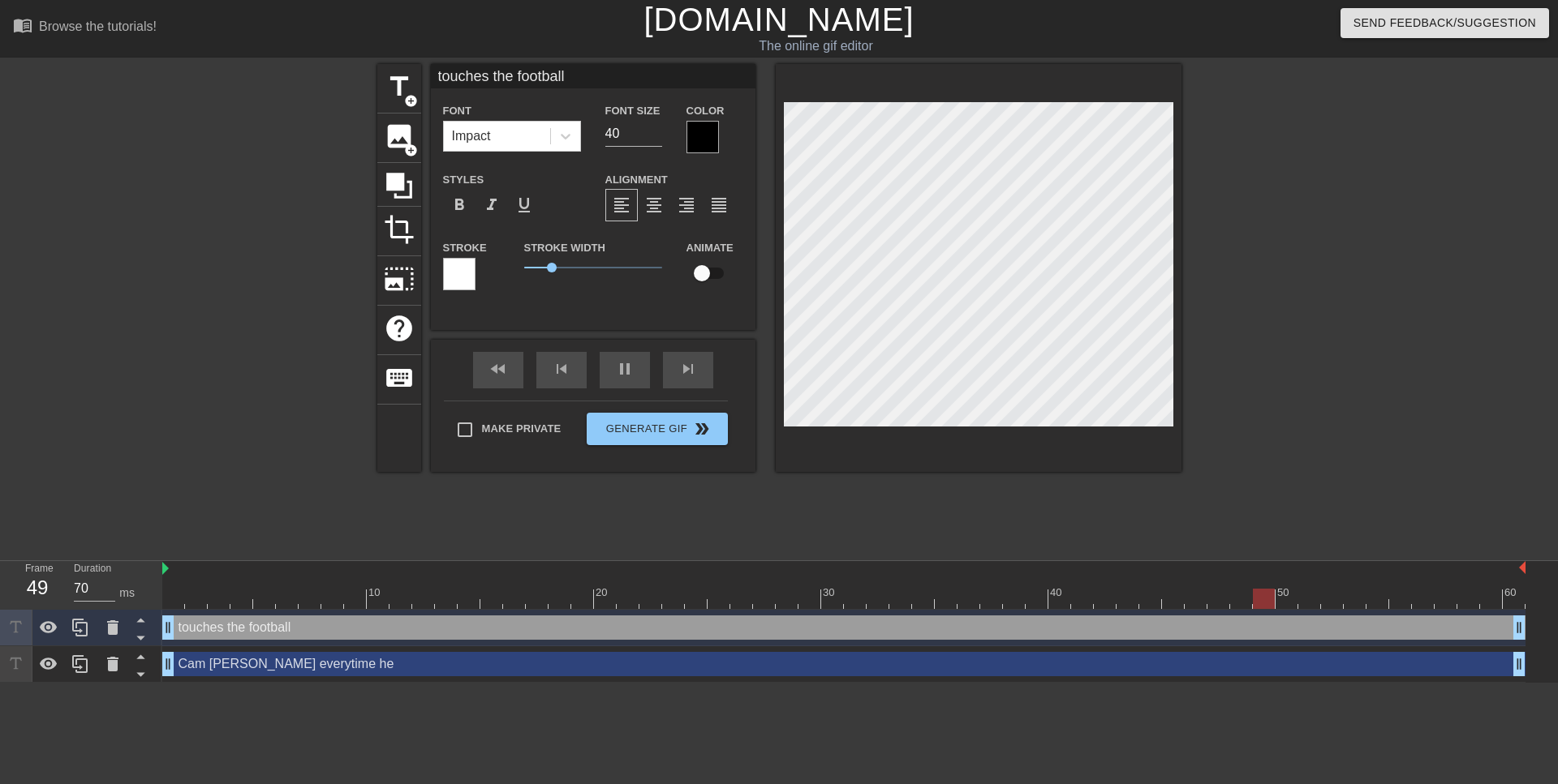
click at [1232, 393] on div at bounding box center [1322, 307] width 243 height 487
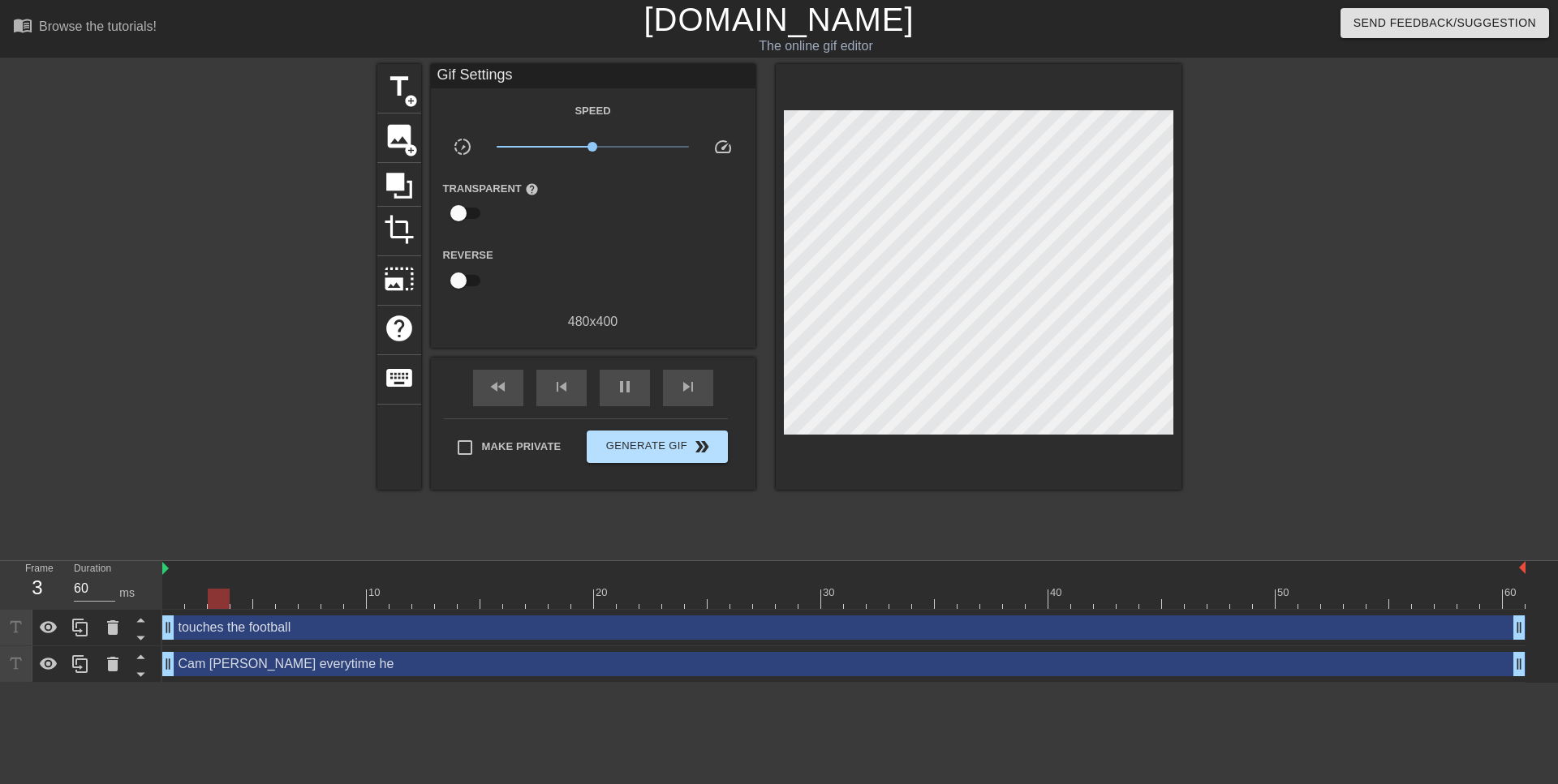
type input "70"
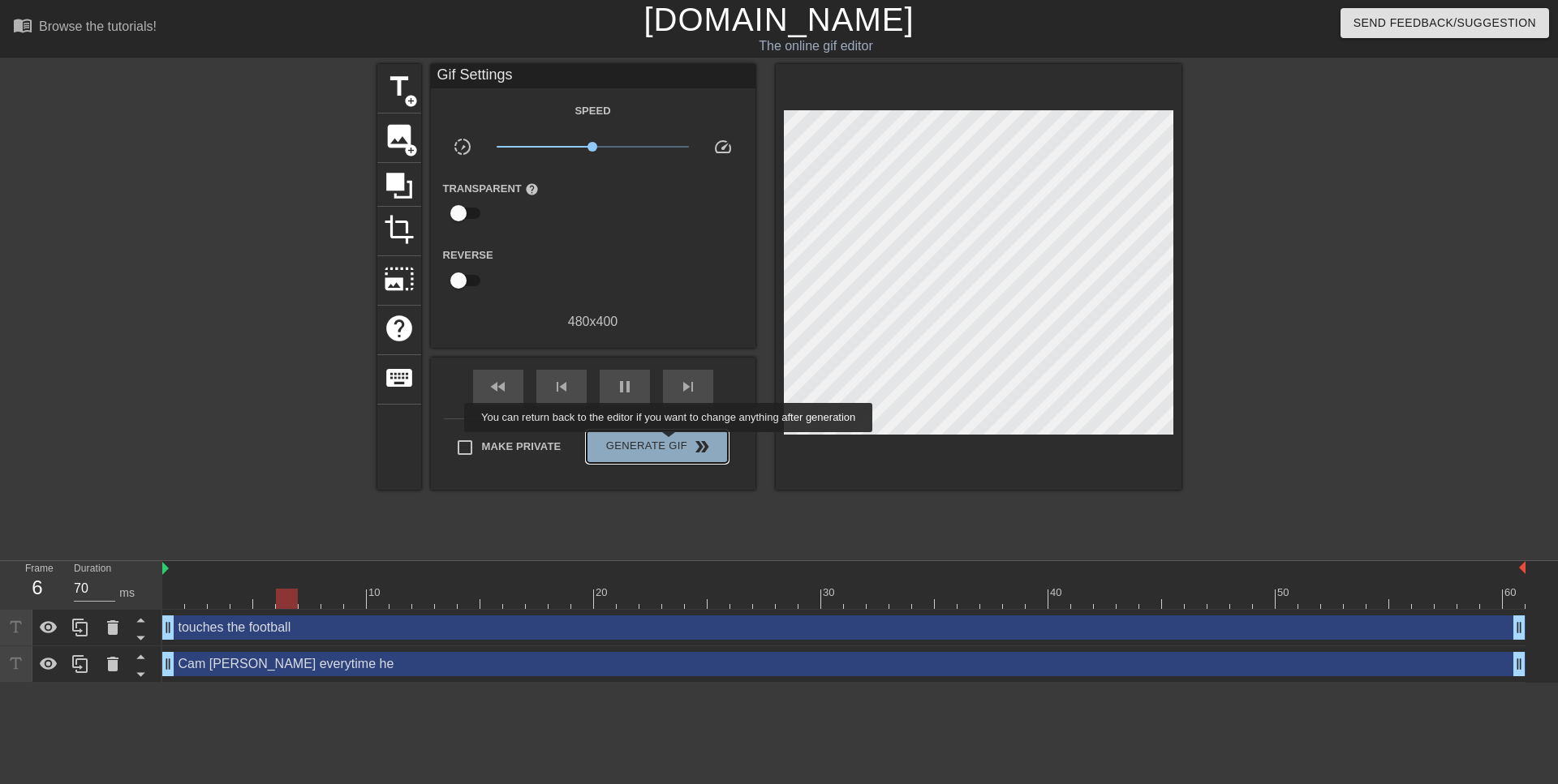
click at [671, 443] on span "Generate Gif double_arrow" at bounding box center [656, 447] width 127 height 20
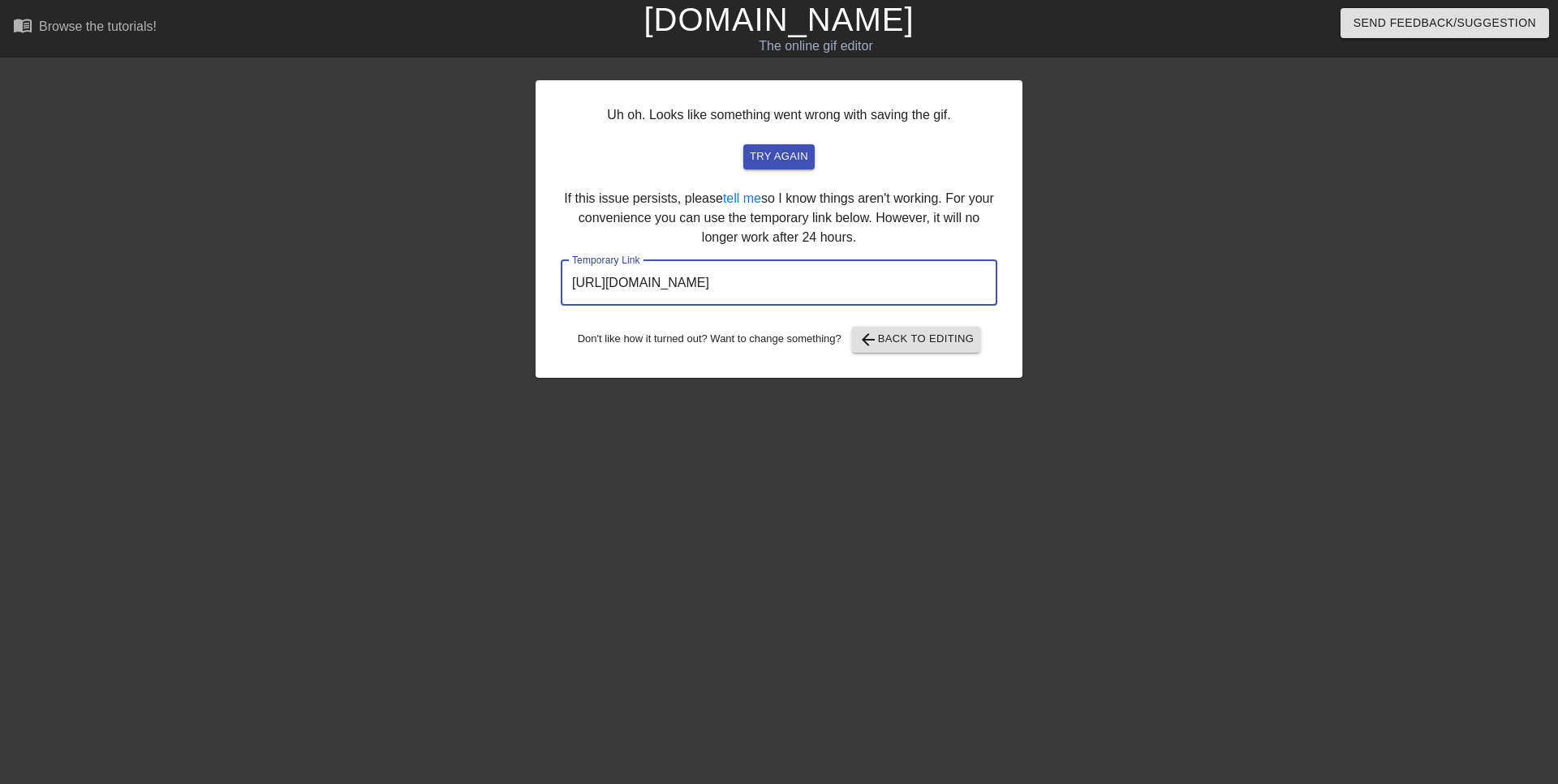
drag, startPoint x: 920, startPoint y: 283, endPoint x: 520, endPoint y: 267, distance: 400.3
click at [560, 267] on input "[URL][DOMAIN_NAME]" at bounding box center [778, 283] width 436 height 45
click at [1106, 312] on div at bounding box center [1163, 307] width 243 height 487
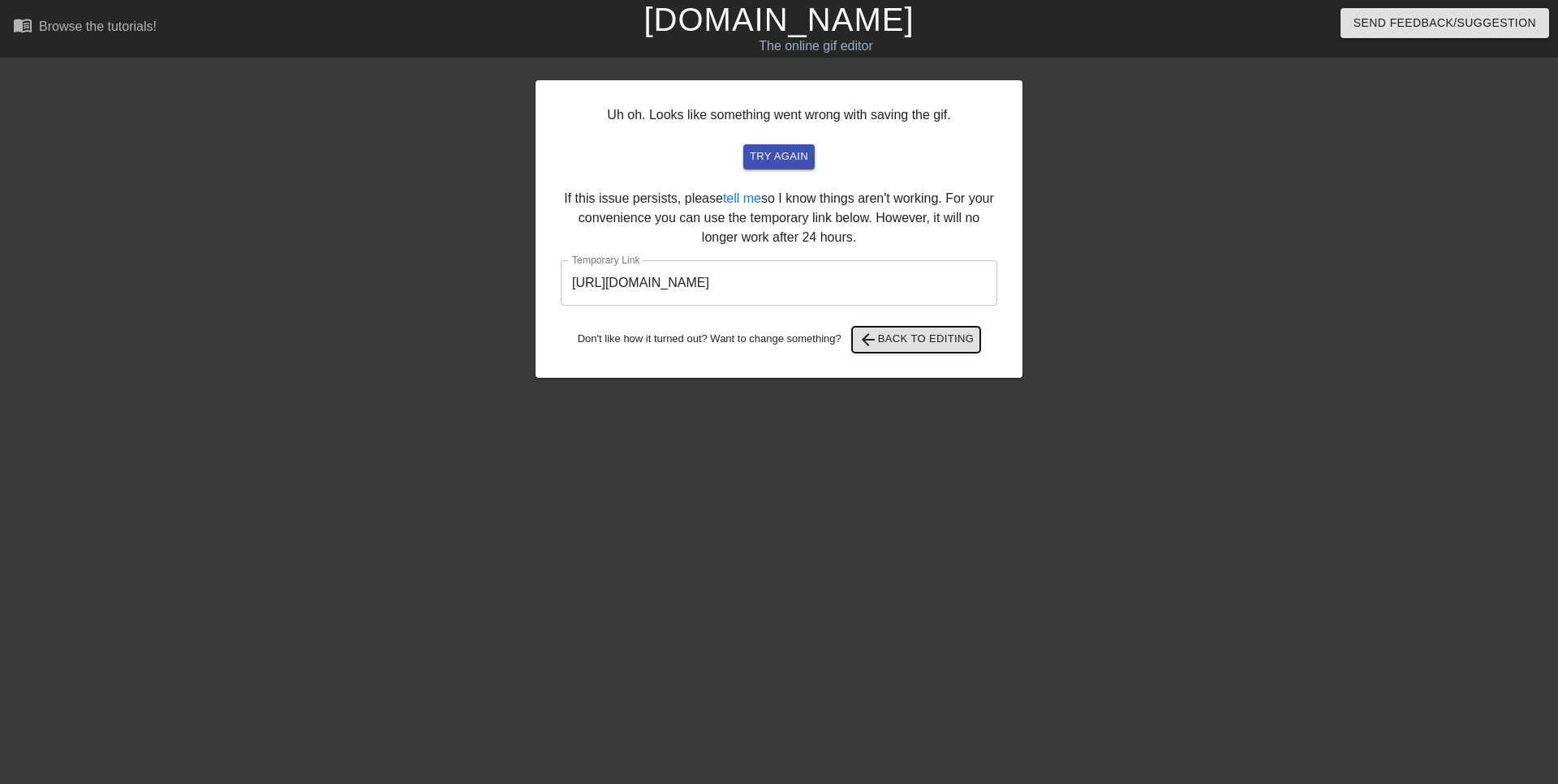
click at [953, 335] on span "arrow_back Back to Editing" at bounding box center [916, 340] width 116 height 20
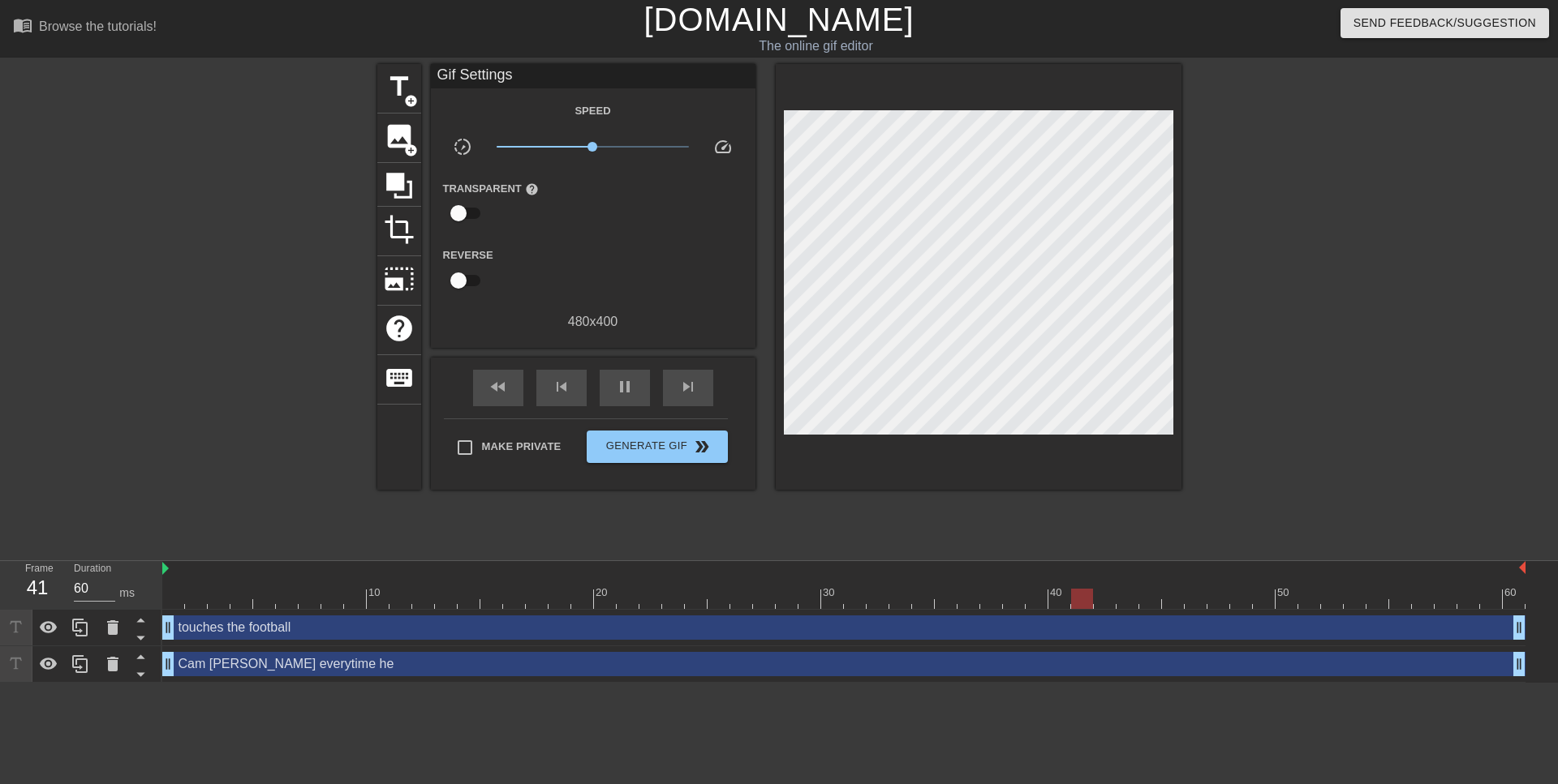
type input "70"
